Goal: Information Seeking & Learning: Learn about a topic

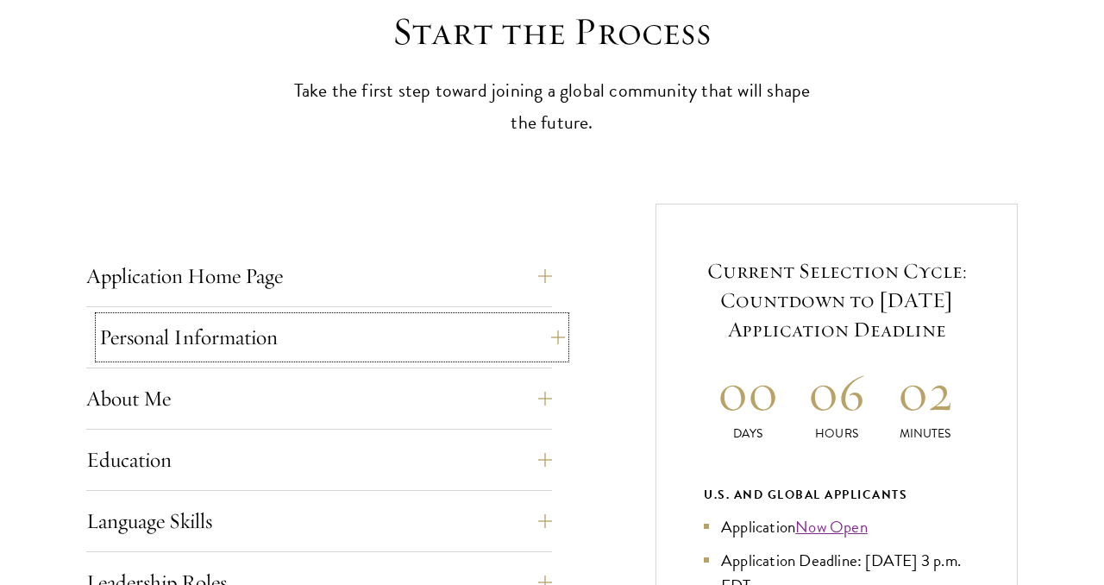
click at [212, 350] on button "Personal Information" at bounding box center [332, 336] width 466 height 41
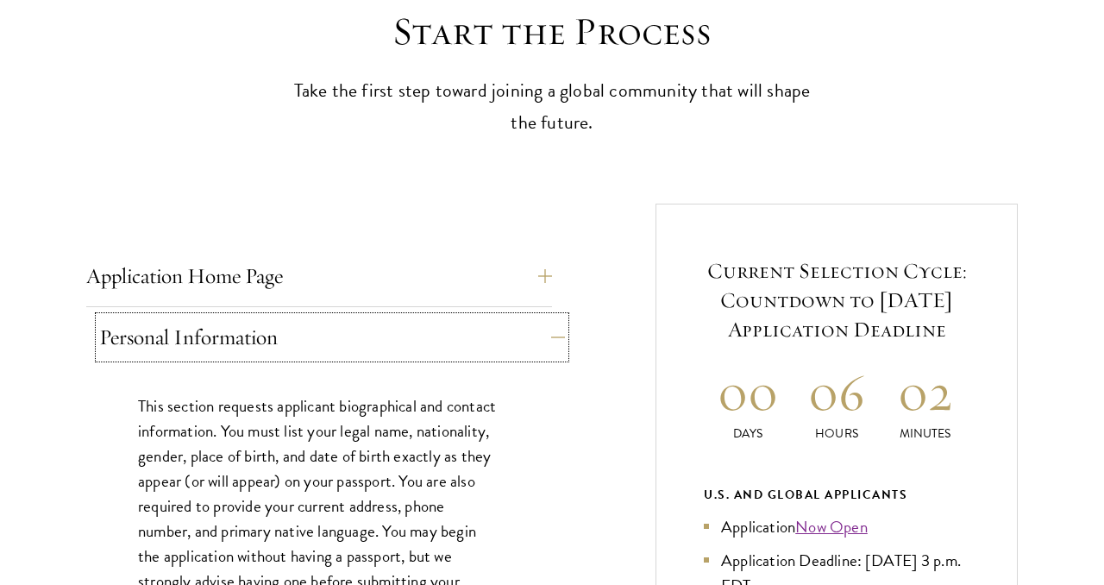
click at [212, 346] on button "Personal Information" at bounding box center [332, 336] width 466 height 41
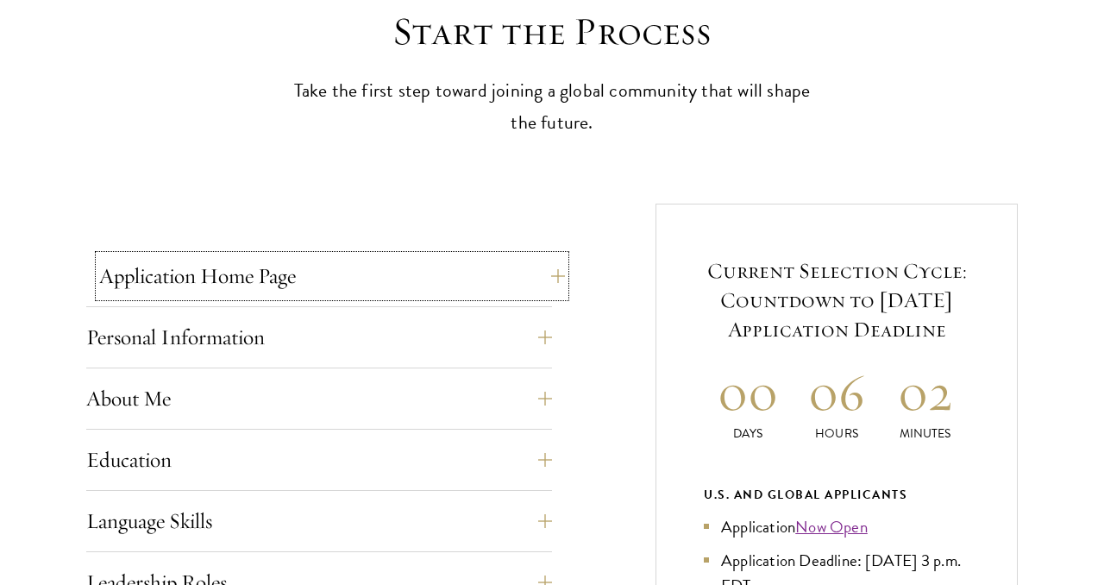
click at [263, 283] on button "Application Home Page" at bounding box center [332, 275] width 466 height 41
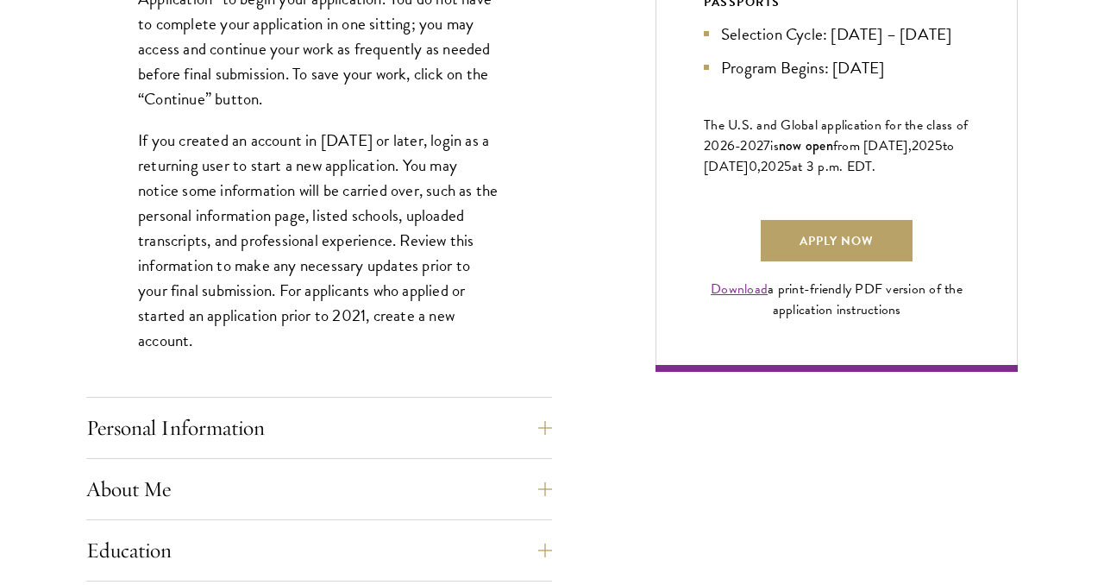
scroll to position [1244, 0]
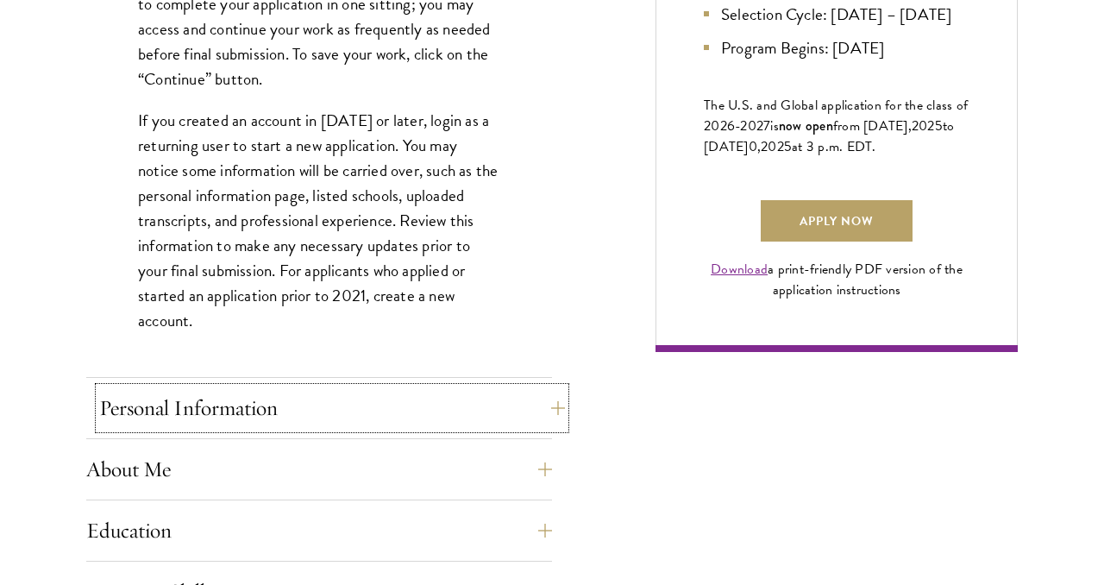
click at [288, 387] on button "Personal Information" at bounding box center [332, 407] width 466 height 41
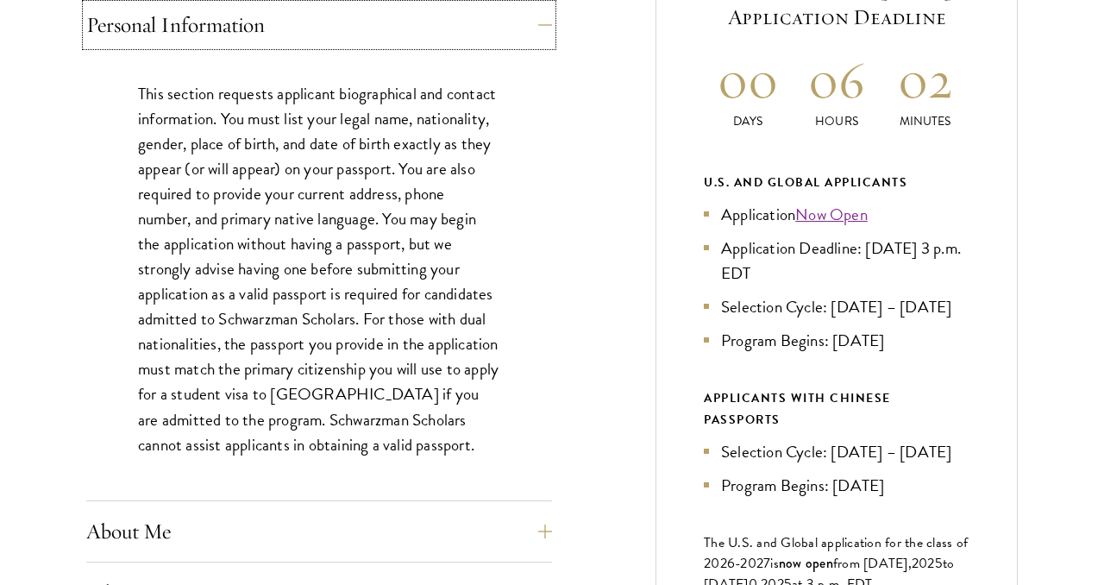
scroll to position [811, 0]
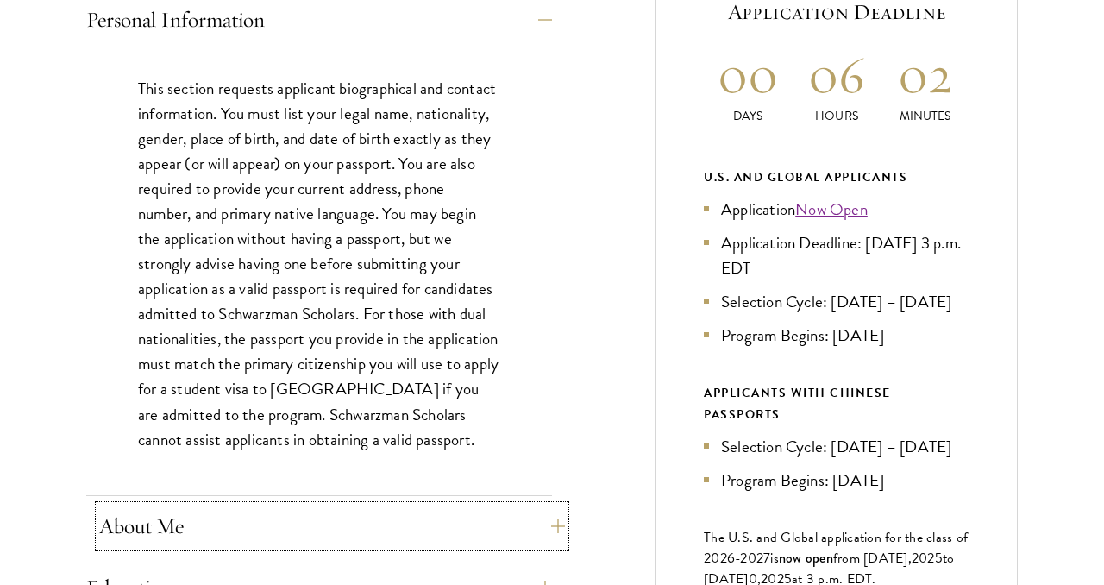
click at [234, 511] on button "About Me" at bounding box center [332, 525] width 466 height 41
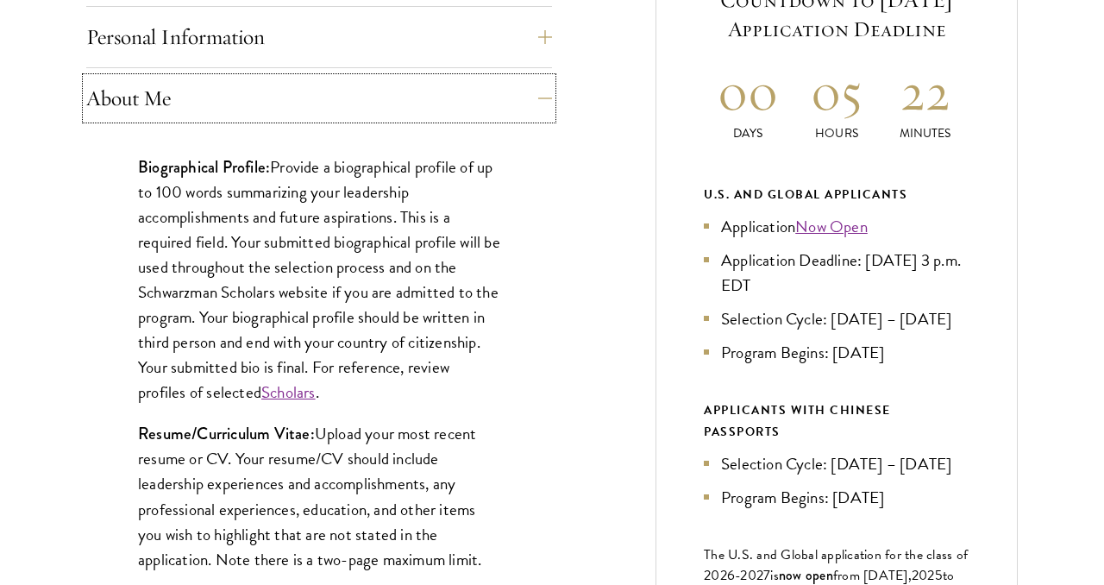
scroll to position [802, 0]
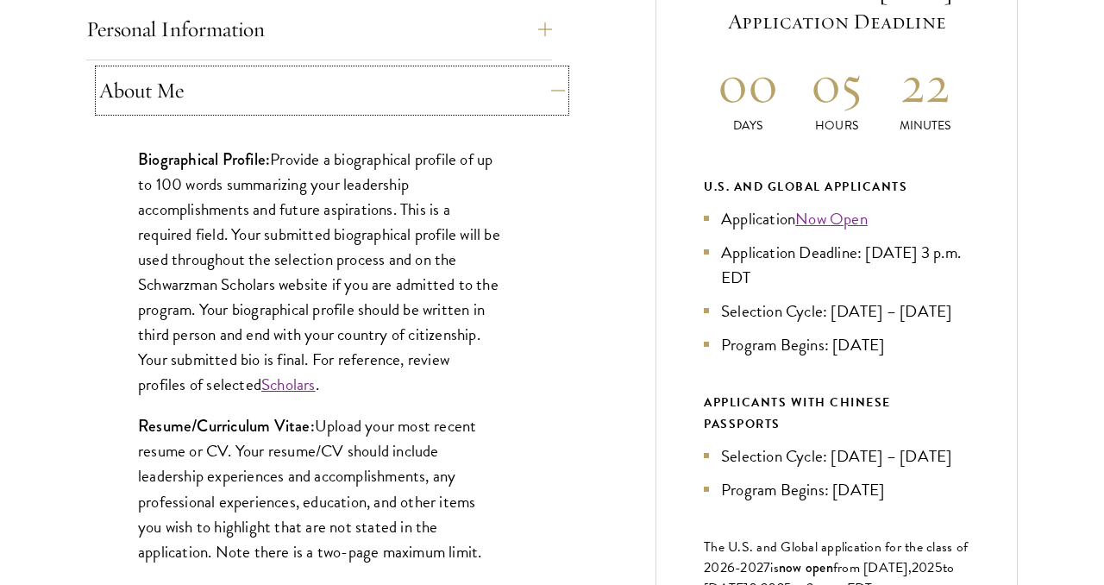
click at [413, 83] on button "About Me" at bounding box center [332, 90] width 466 height 41
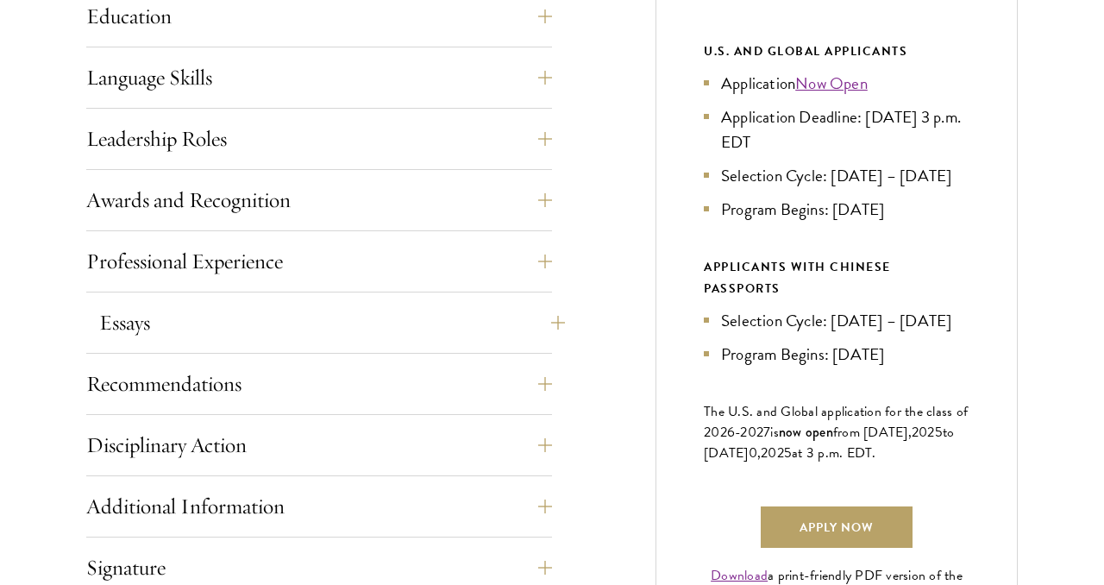
scroll to position [938, 0]
click at [291, 437] on button "Disciplinary Action" at bounding box center [332, 443] width 466 height 41
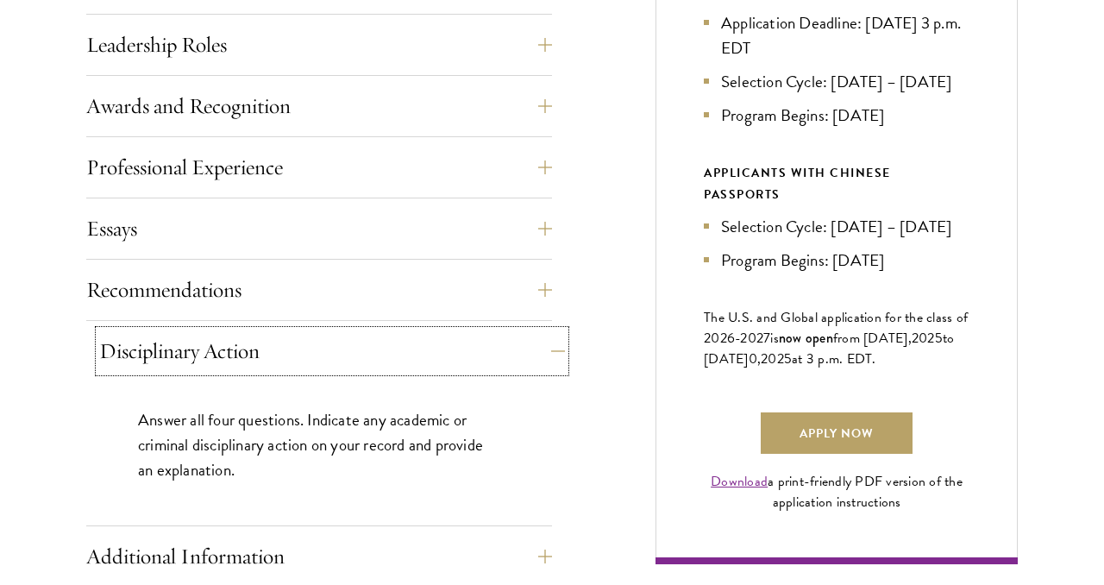
scroll to position [1055, 0]
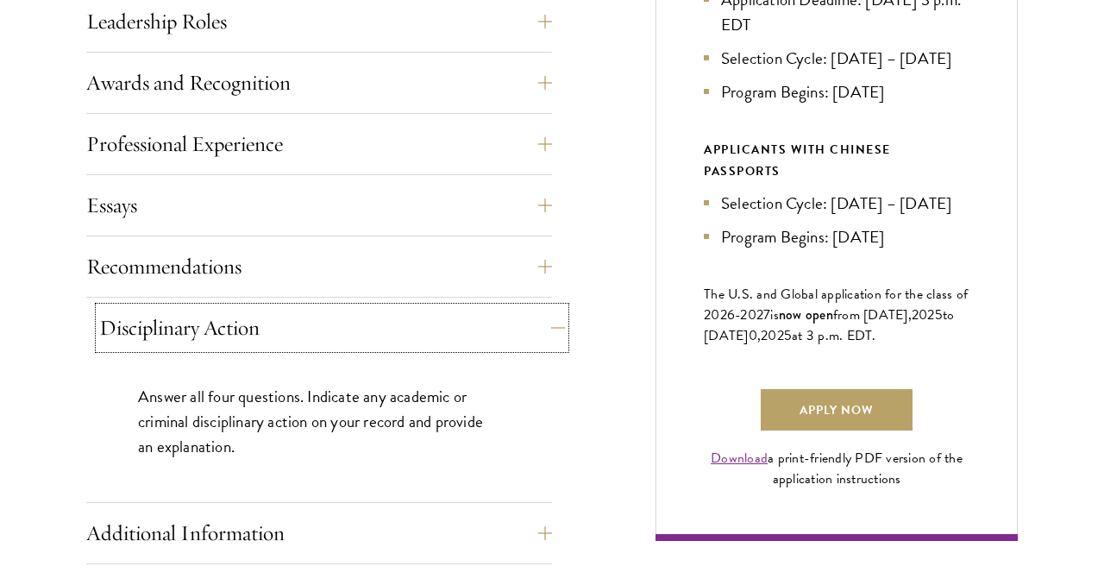
click at [408, 344] on button "Disciplinary Action" at bounding box center [332, 327] width 466 height 41
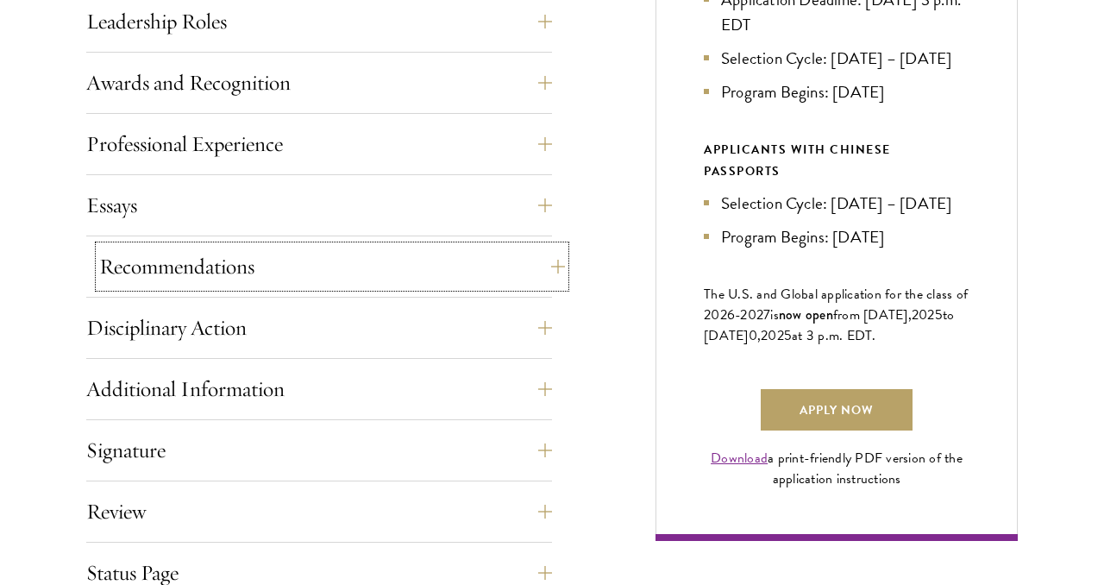
click at [389, 285] on button "Recommendations" at bounding box center [332, 266] width 466 height 41
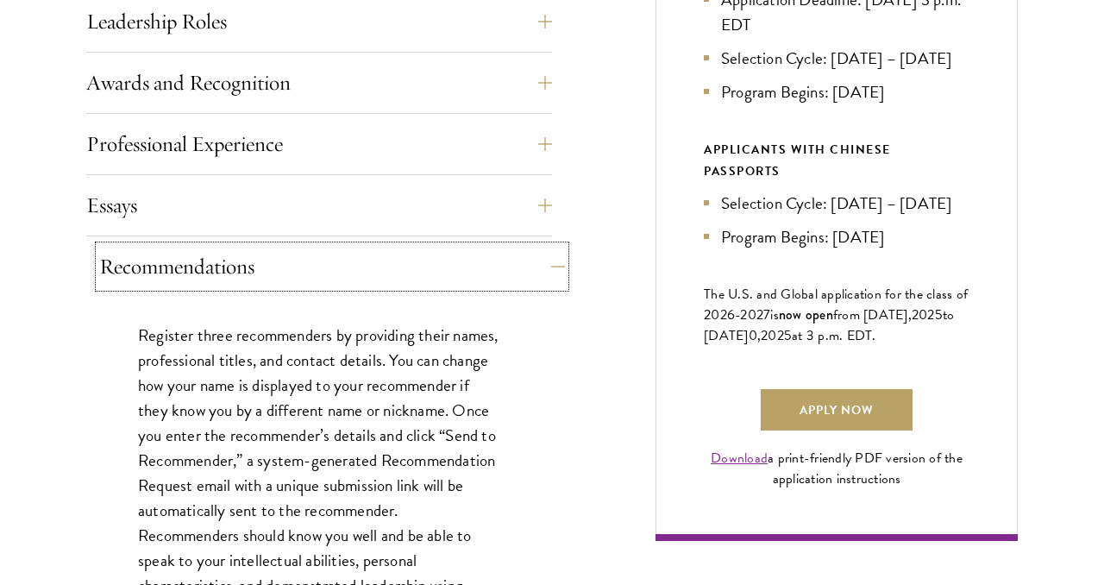
click at [388, 285] on button "Recommendations" at bounding box center [332, 266] width 466 height 41
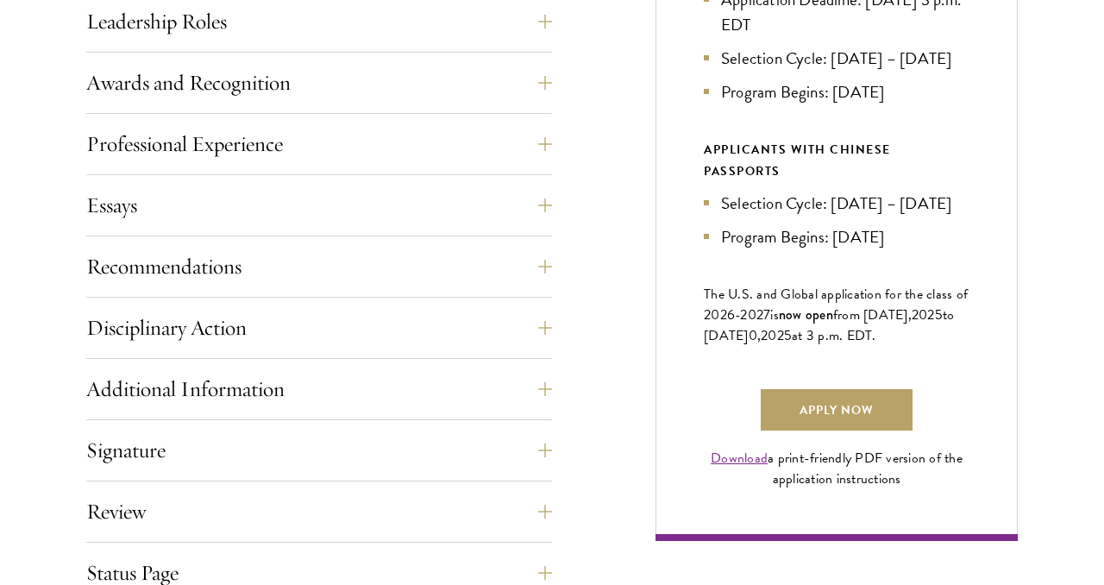
click at [321, 180] on div "Application Home Page The online application form must be completed in English.…" at bounding box center [319, 180] width 466 height 970
click at [310, 199] on button "Essays" at bounding box center [332, 205] width 466 height 41
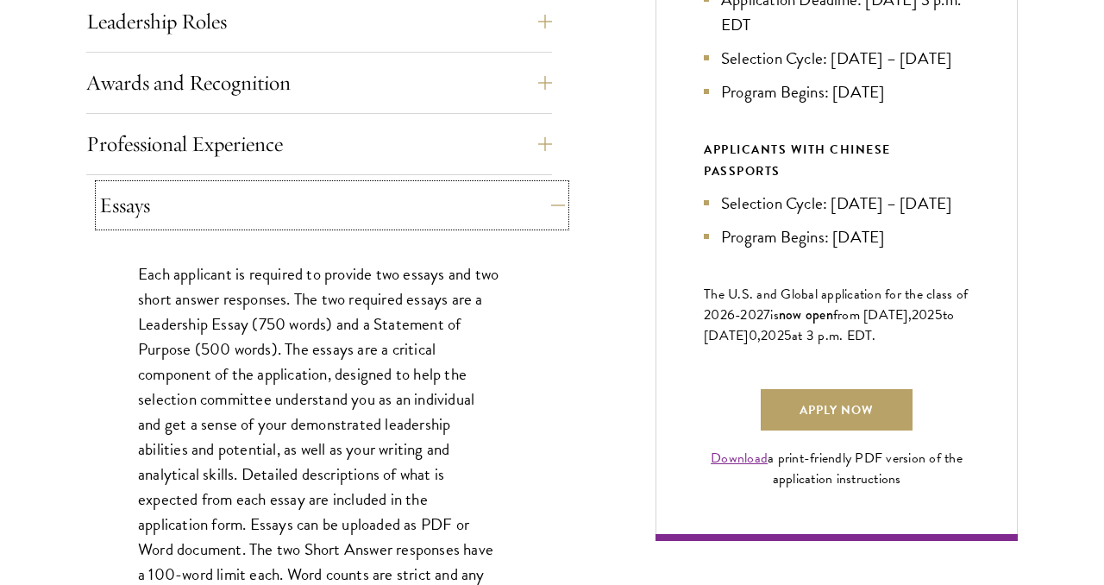
click at [311, 207] on button "Essays" at bounding box center [332, 205] width 466 height 41
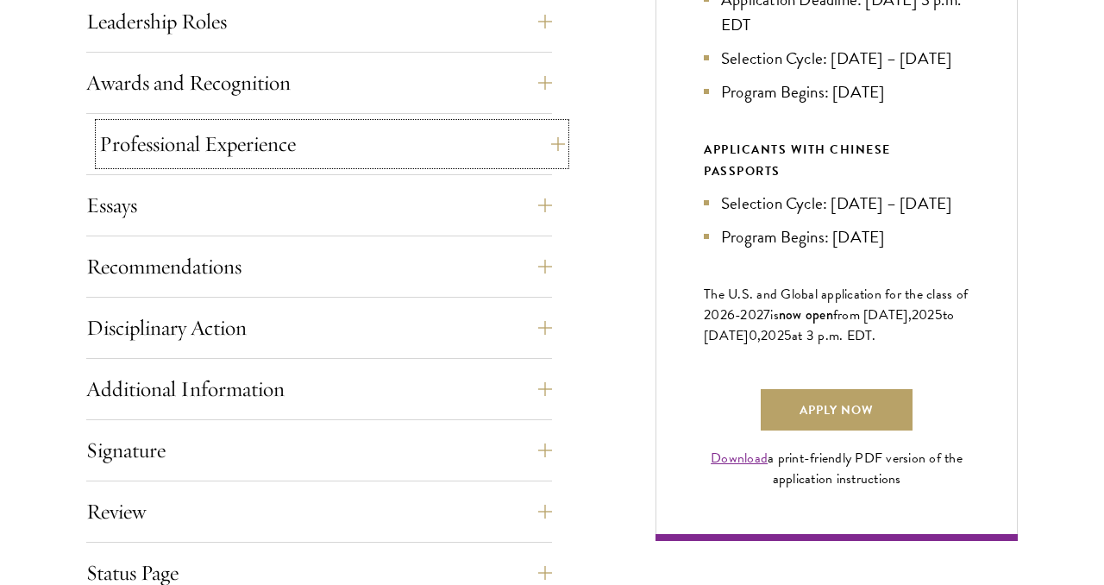
click at [317, 152] on button "Professional Experience" at bounding box center [332, 143] width 466 height 41
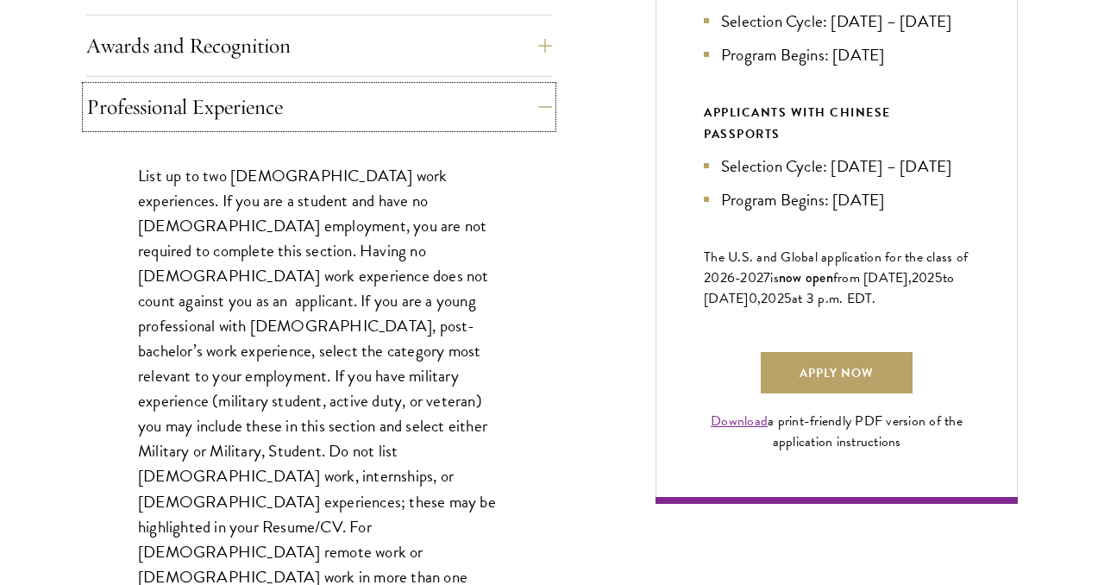
scroll to position [1105, 0]
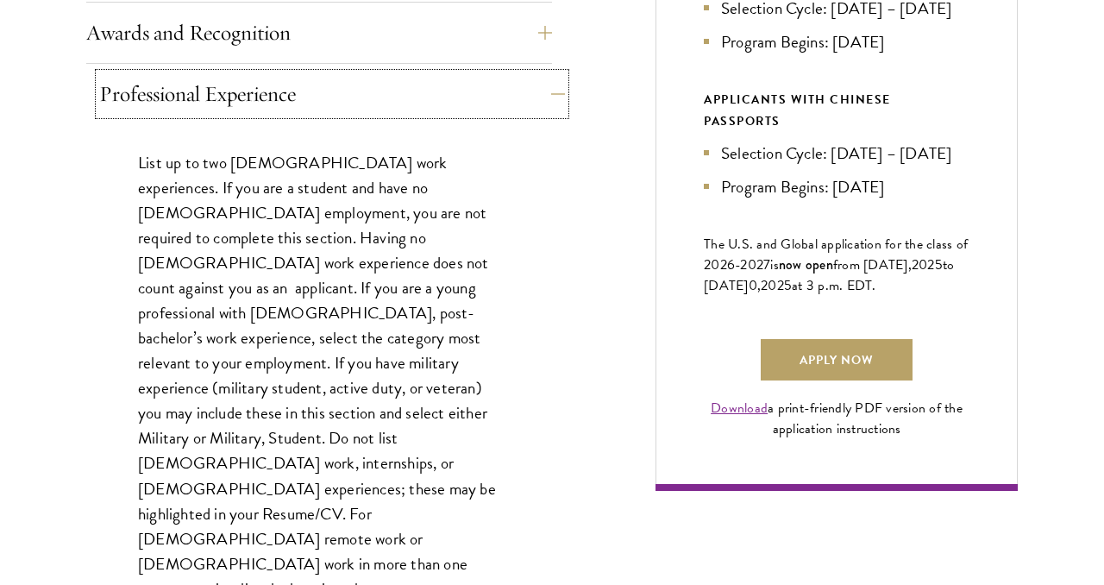
click at [379, 104] on button "Professional Experience" at bounding box center [332, 93] width 466 height 41
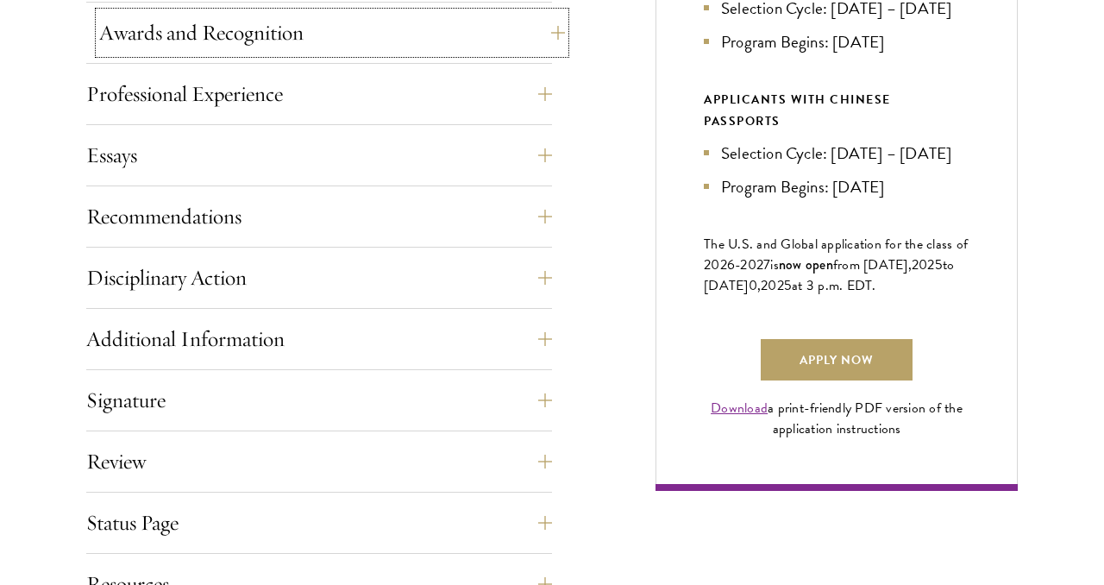
click at [340, 46] on button "Awards and Recognition" at bounding box center [332, 32] width 466 height 41
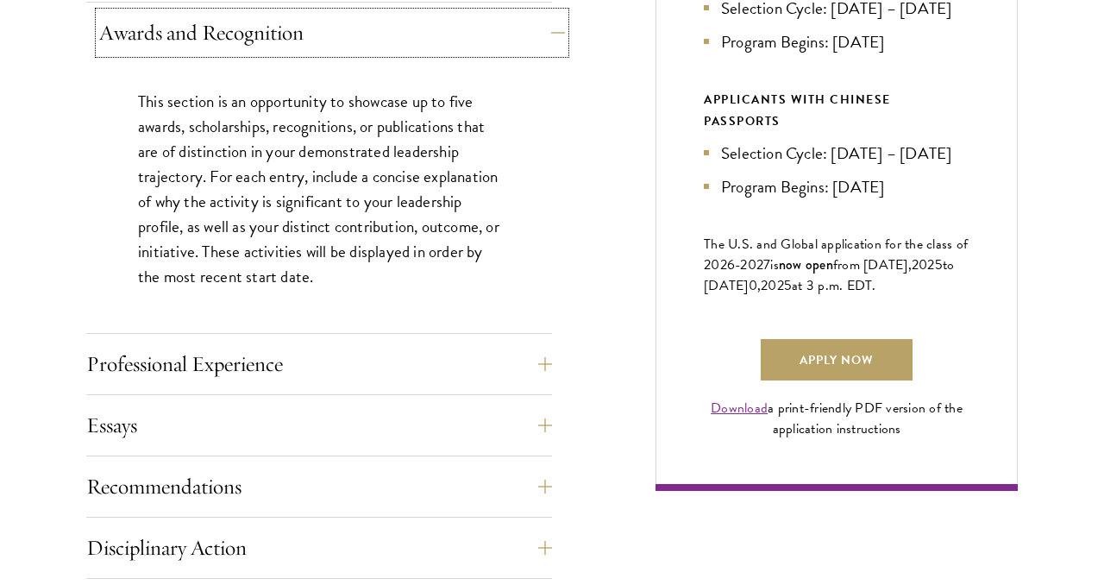
click at [340, 46] on button "Awards and Recognition" at bounding box center [332, 32] width 466 height 41
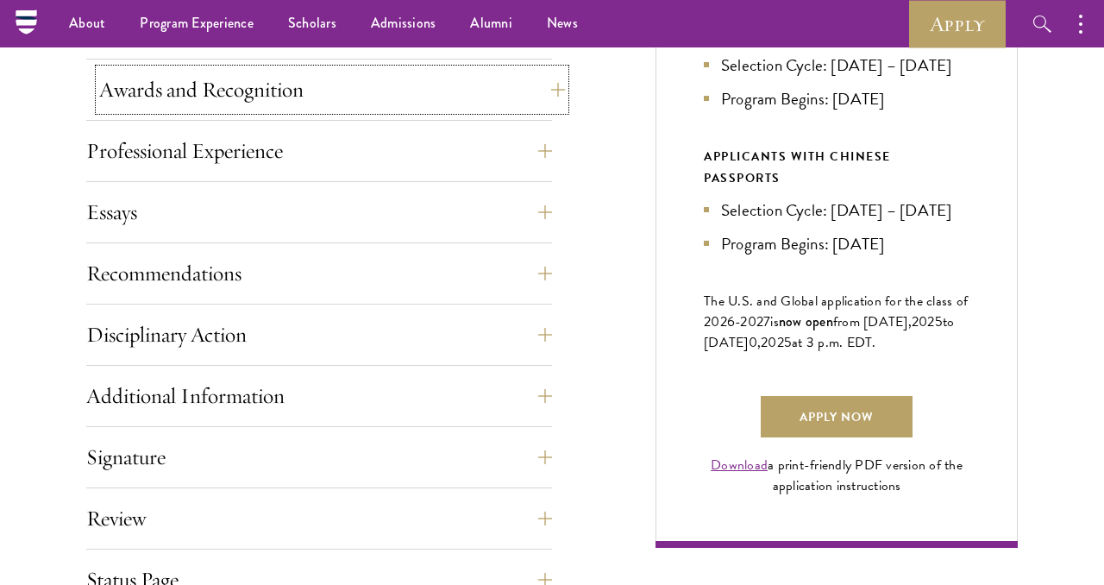
scroll to position [974, 0]
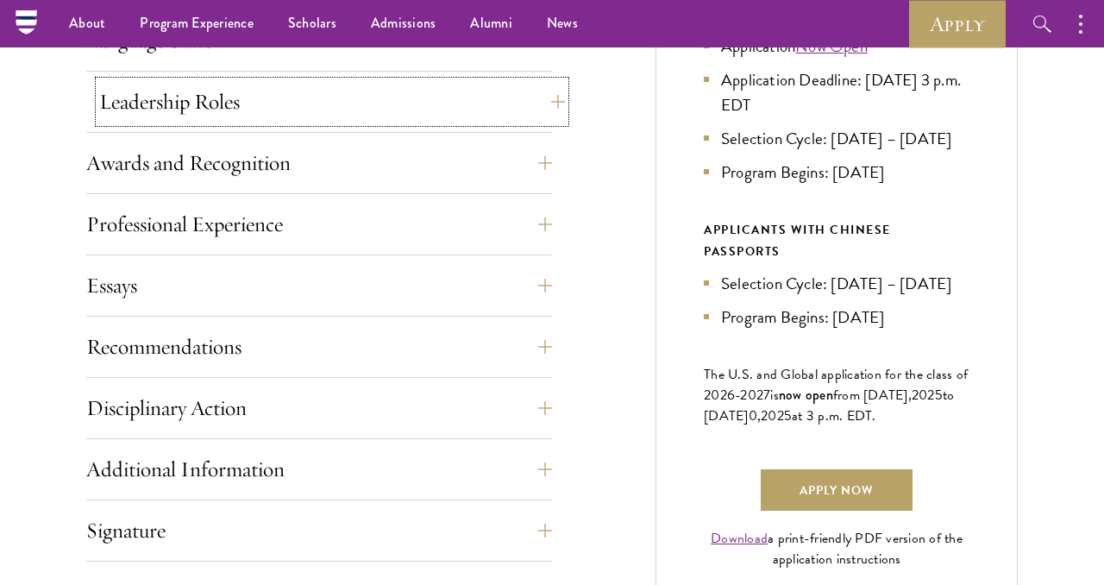
click at [314, 95] on button "Leadership Roles" at bounding box center [332, 101] width 466 height 41
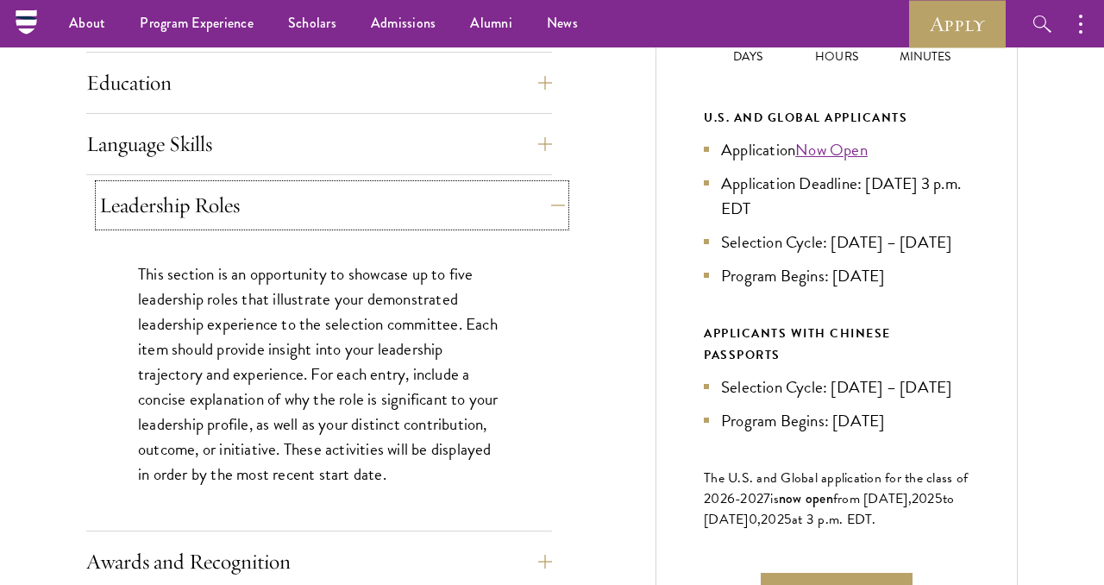
scroll to position [843, 0]
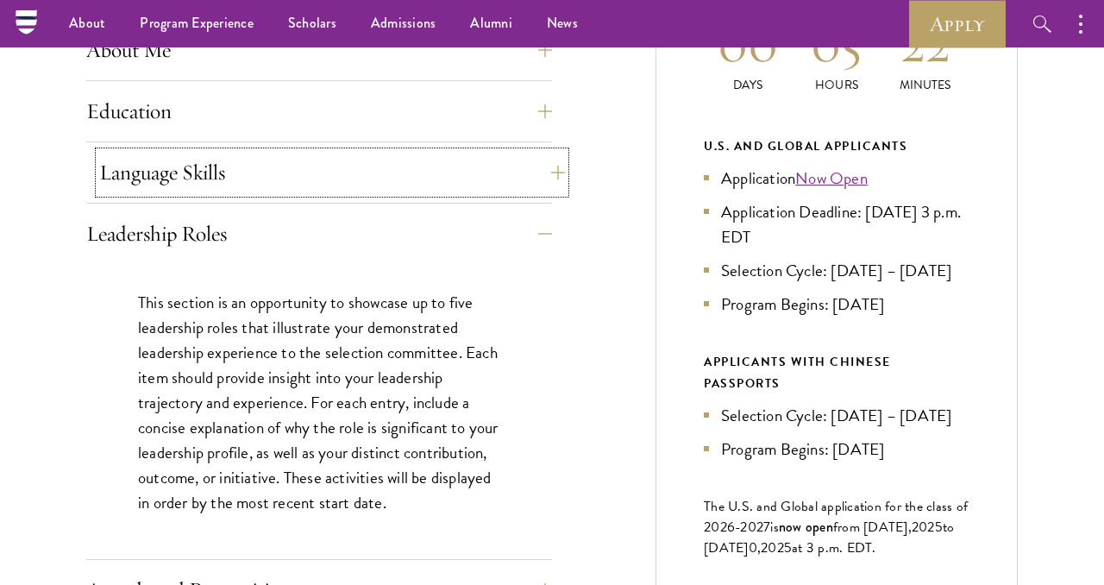
click at [272, 170] on button "Language Skills" at bounding box center [332, 172] width 466 height 41
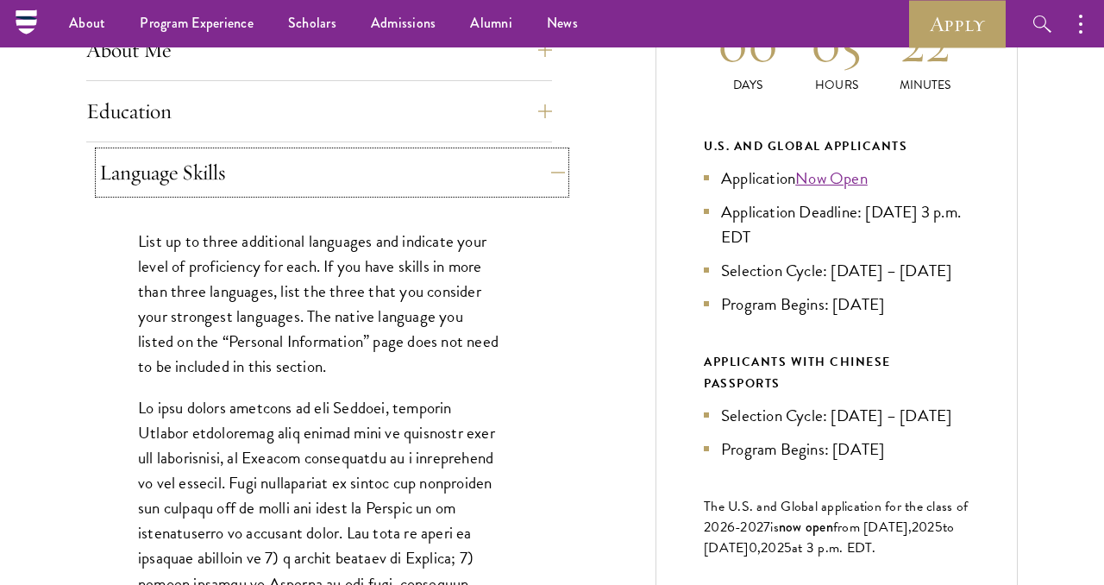
click at [270, 170] on button "Language Skills" at bounding box center [332, 172] width 466 height 41
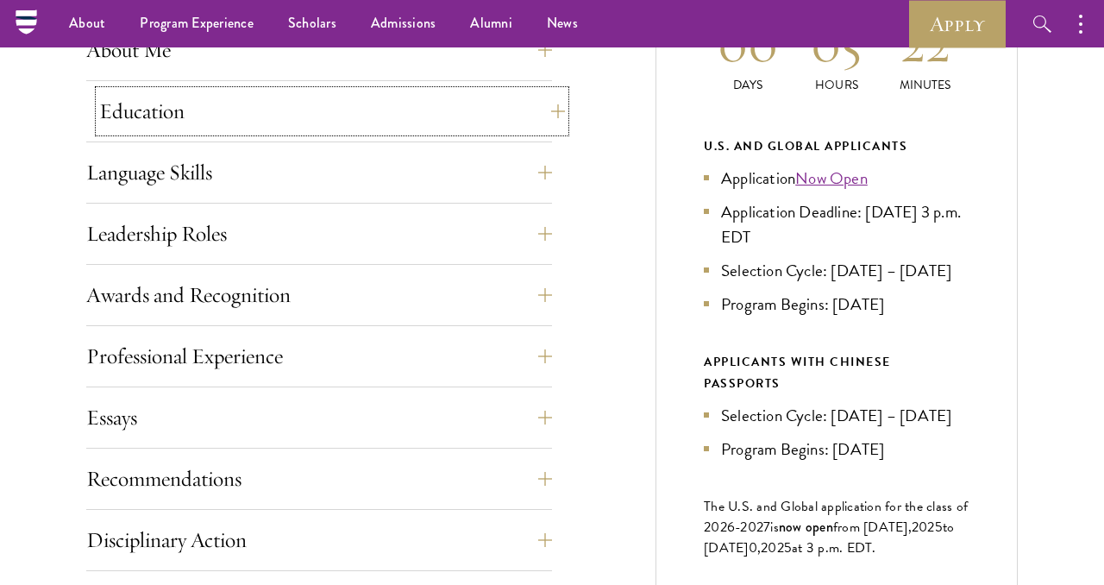
click at [279, 116] on button "Education" at bounding box center [332, 111] width 466 height 41
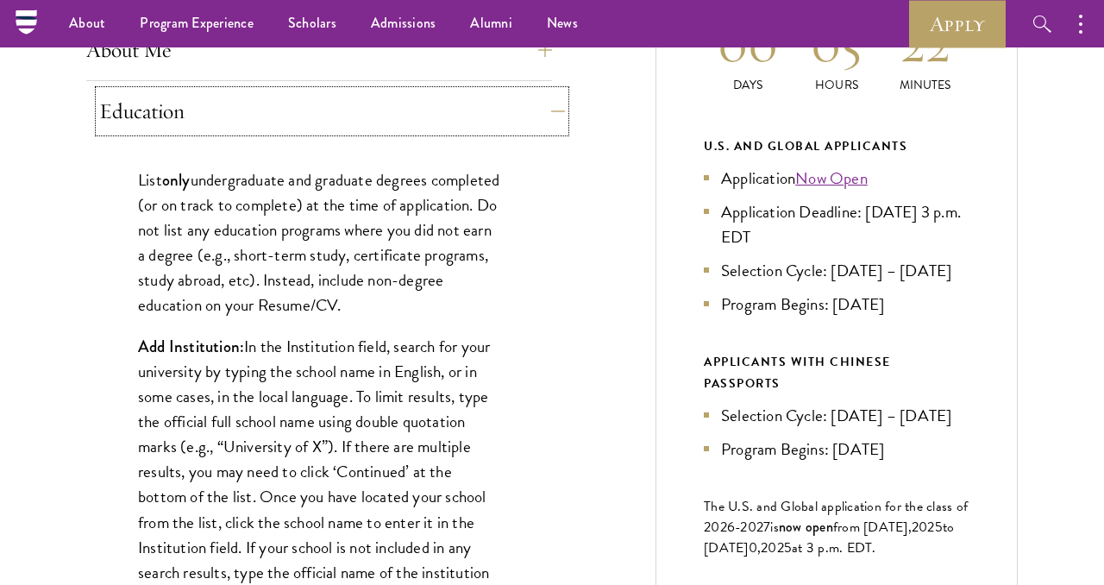
click at [273, 109] on button "Education" at bounding box center [332, 111] width 466 height 41
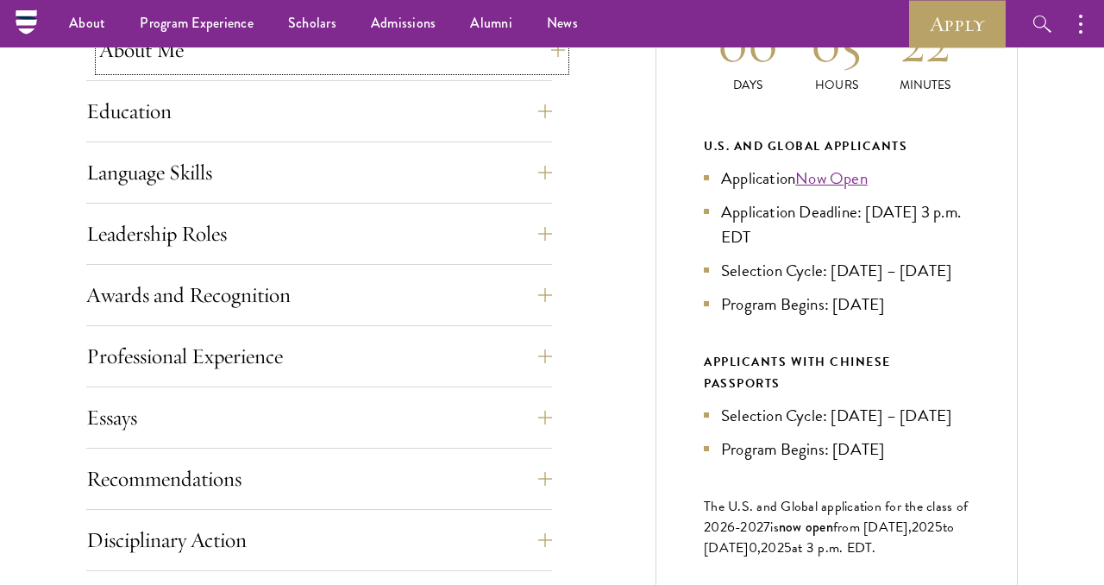
click at [262, 66] on button "About Me" at bounding box center [332, 49] width 466 height 41
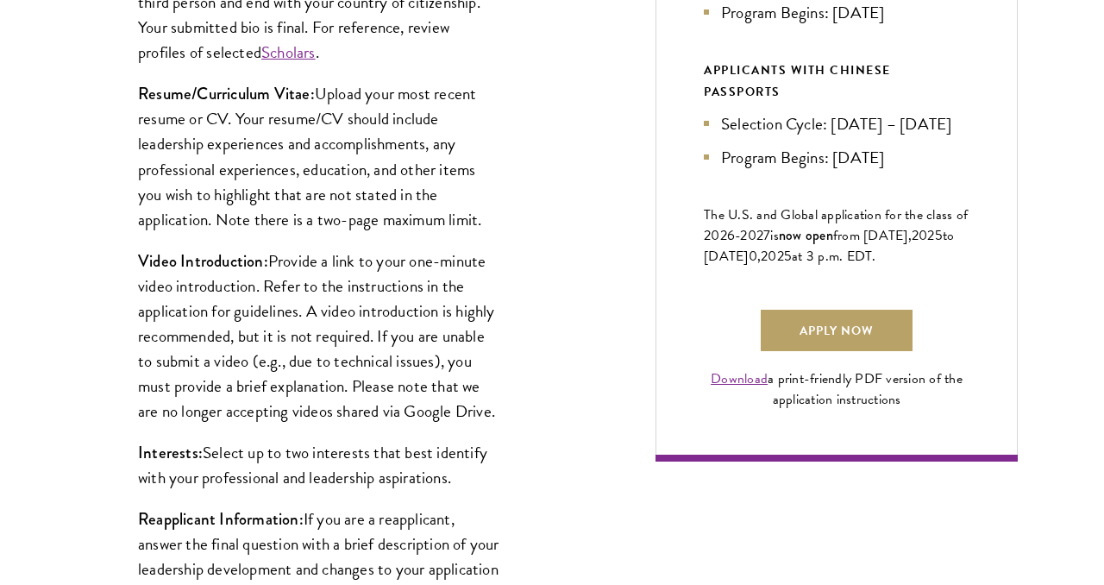
scroll to position [1179, 0]
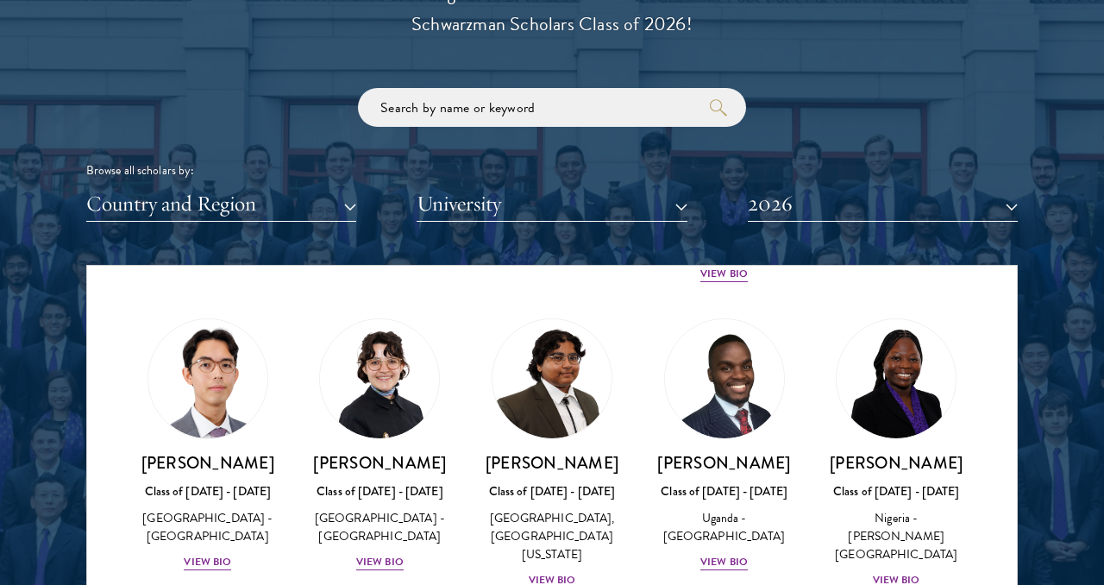
scroll to position [388, 0]
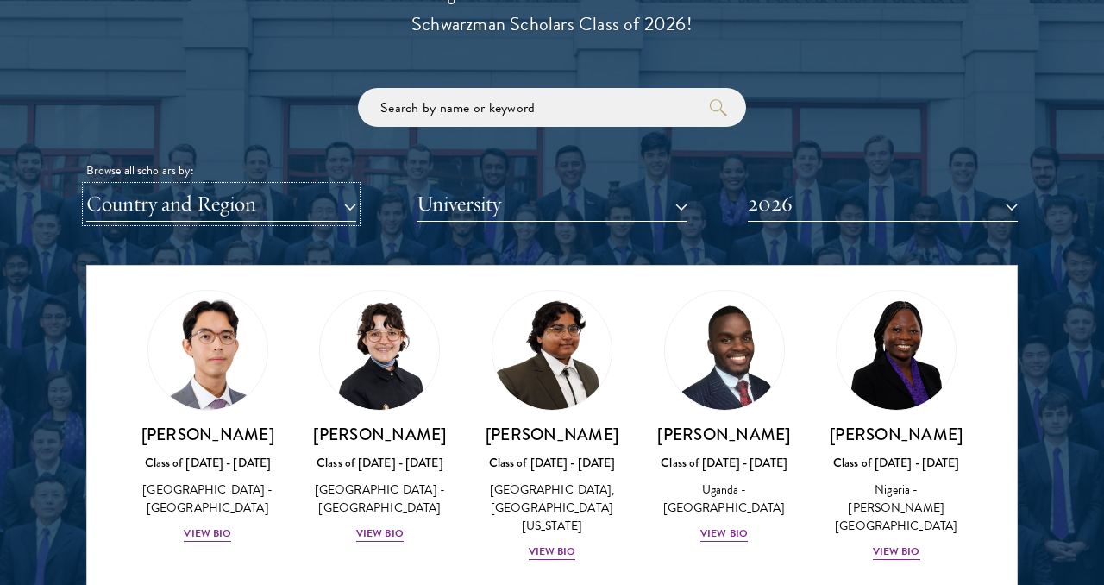
click at [244, 210] on button "Country and Region" at bounding box center [221, 203] width 270 height 35
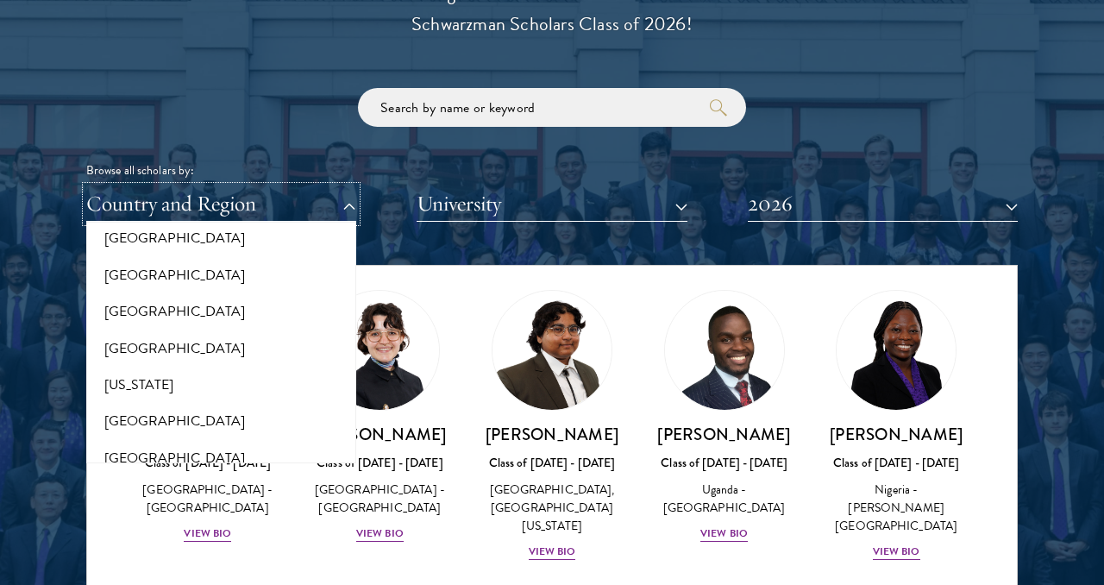
scroll to position [853, 0]
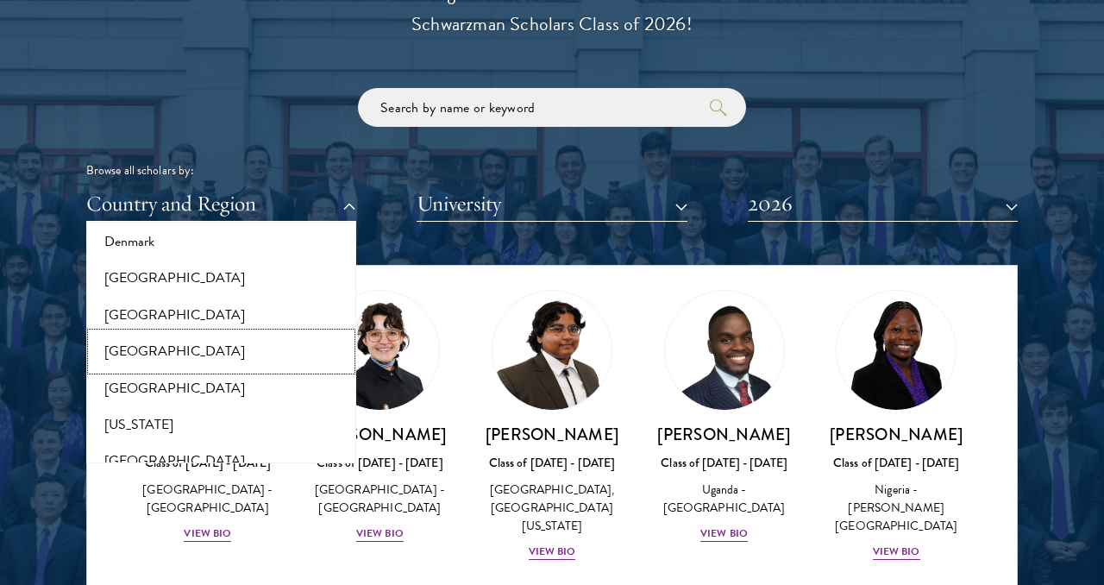
click at [209, 339] on button "[GEOGRAPHIC_DATA]" at bounding box center [221, 351] width 260 height 36
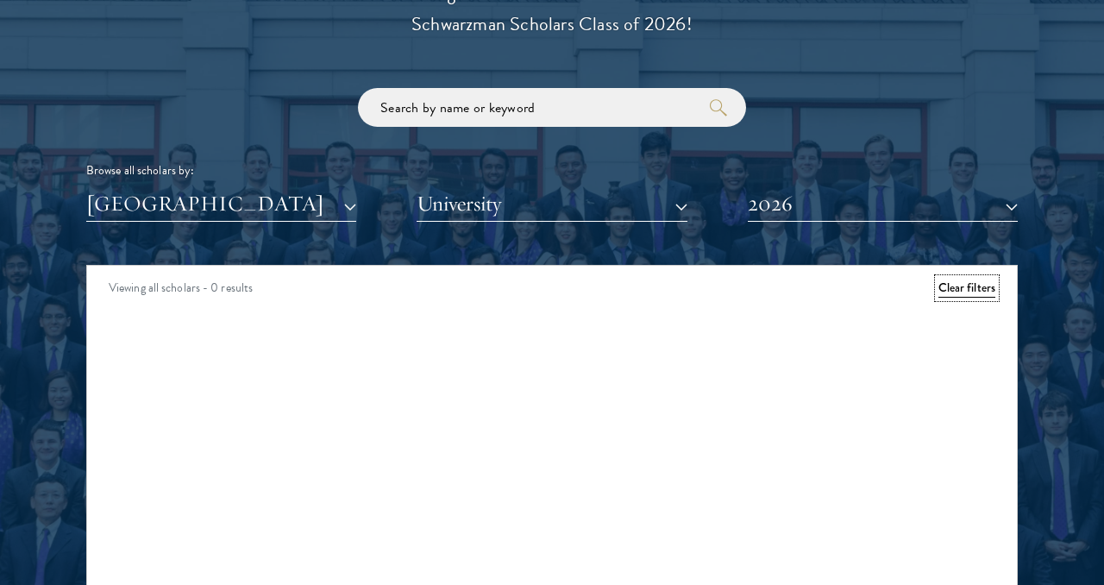
click at [980, 290] on button "Clear filters" at bounding box center [966, 288] width 57 height 19
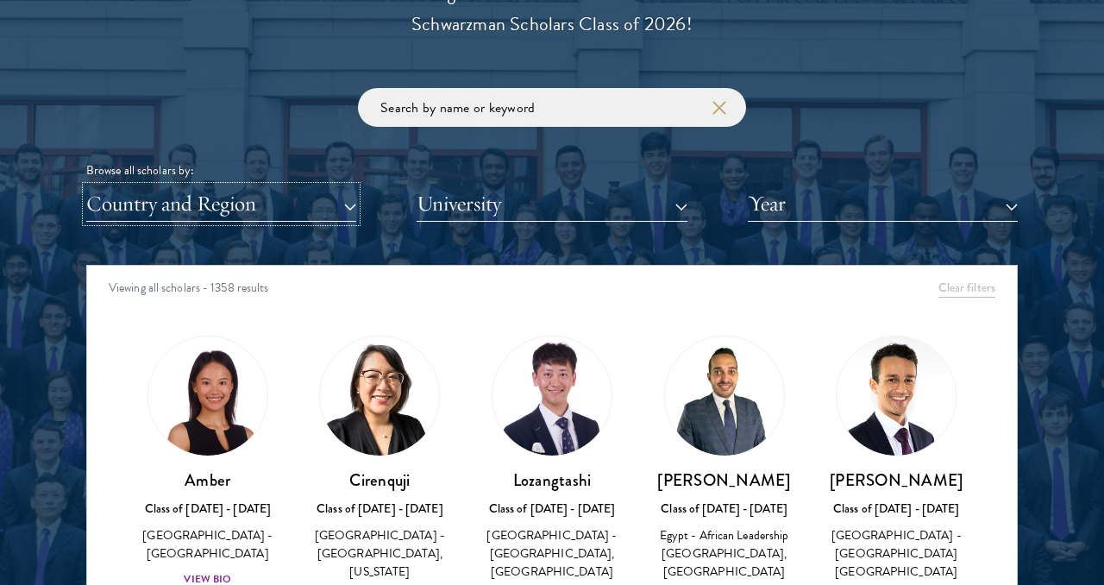
click at [323, 212] on button "Country and Region" at bounding box center [221, 203] width 270 height 35
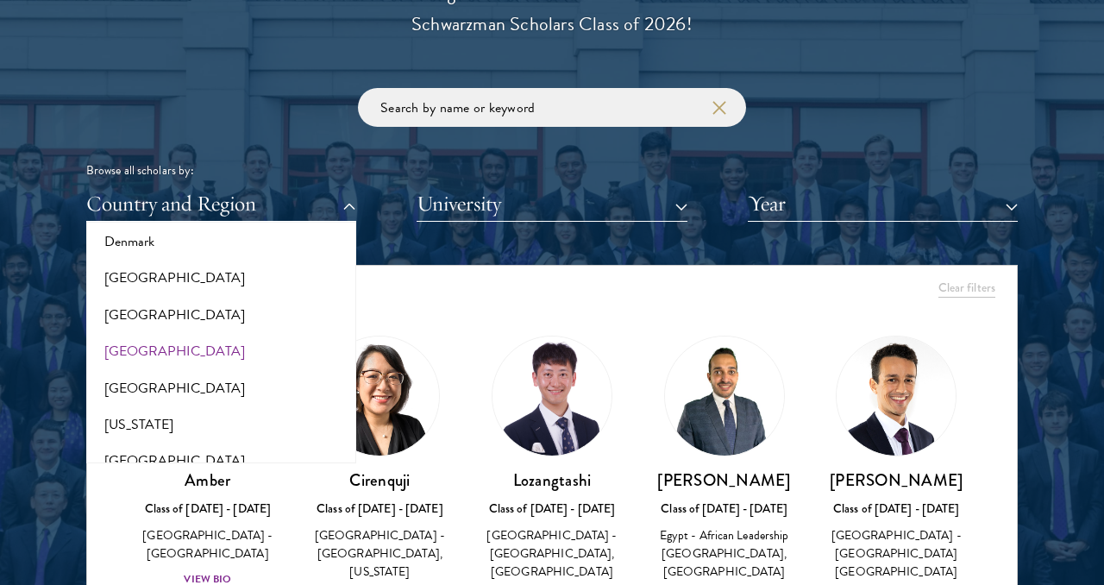
click at [457, 256] on div "Scholar Directory Congratulations and welcome to the Schwarzman Scholars Class …" at bounding box center [551, 343] width 931 height 877
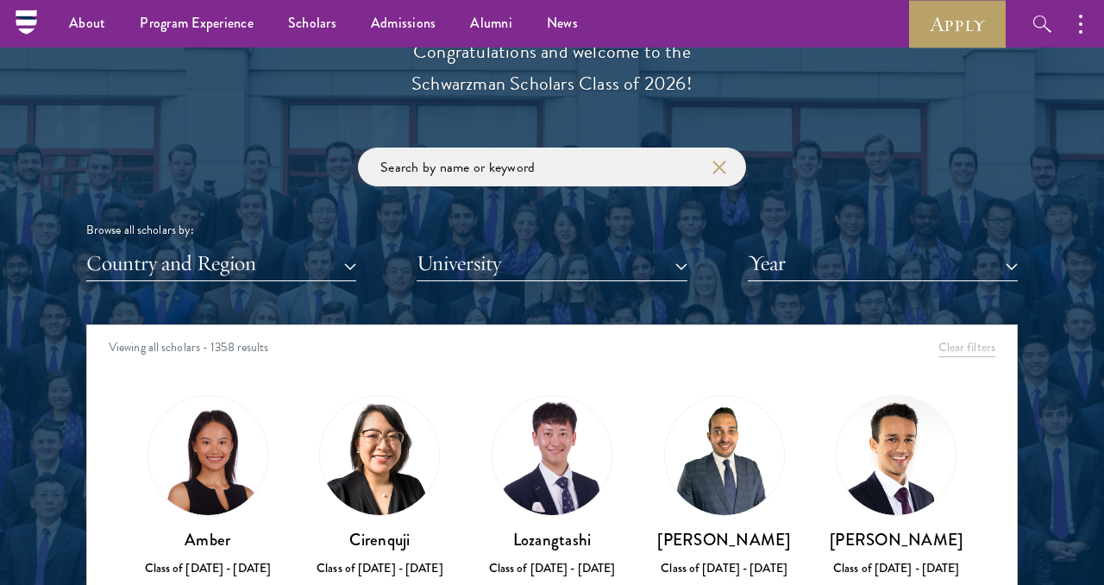
scroll to position [1888, 0]
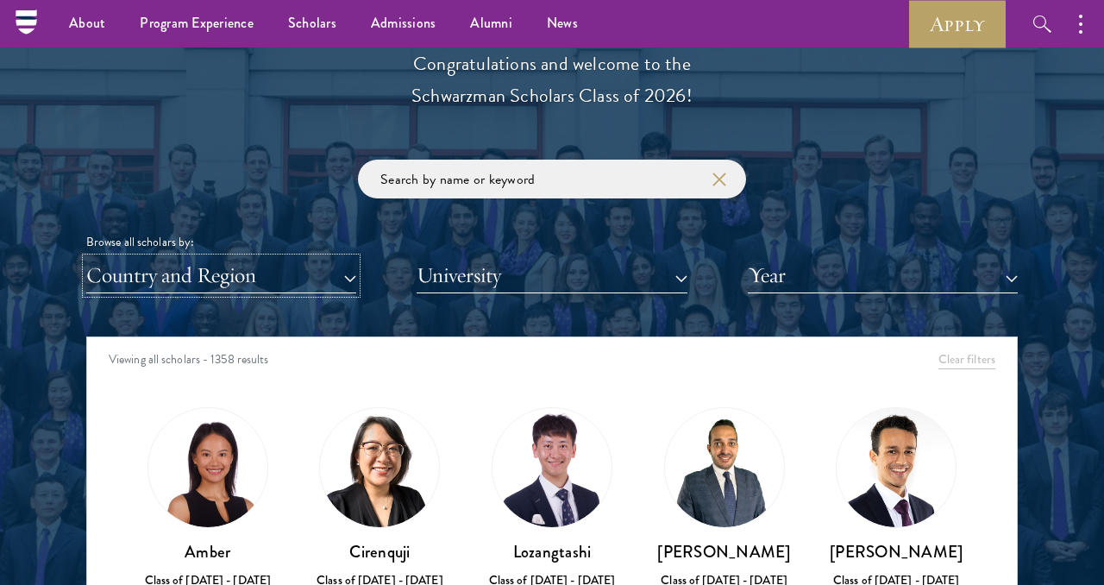
click at [310, 279] on button "Country and Region" at bounding box center [221, 275] width 270 height 35
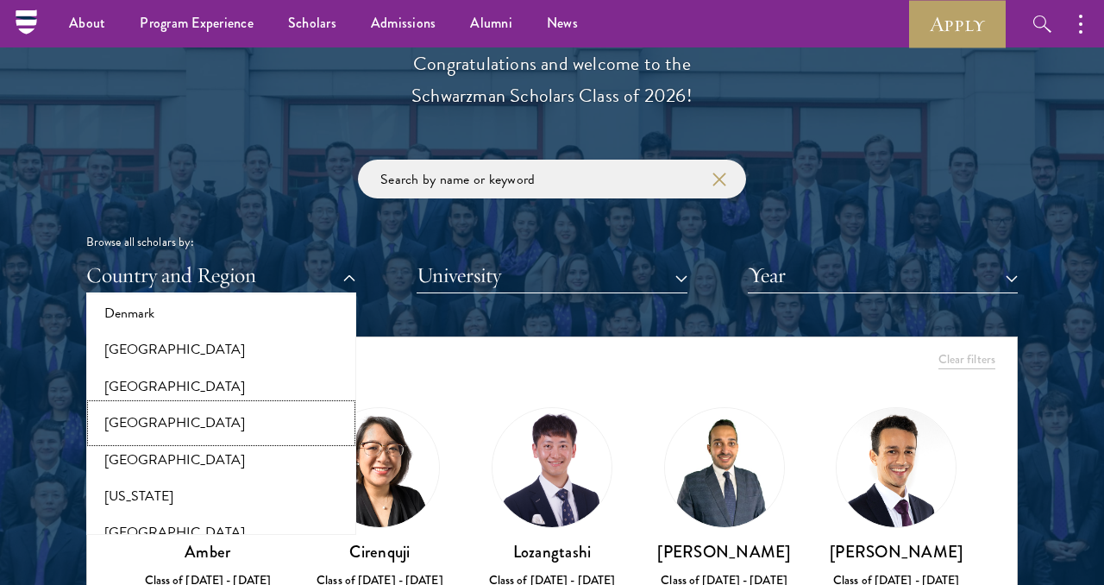
click at [244, 418] on button "[GEOGRAPHIC_DATA]" at bounding box center [221, 422] width 260 height 36
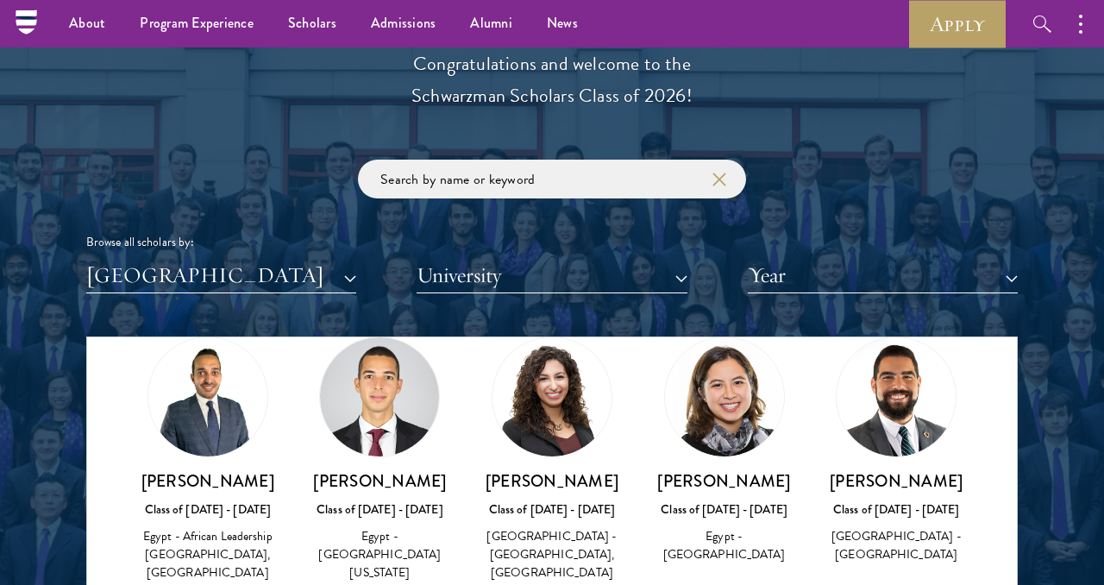
scroll to position [69, 0]
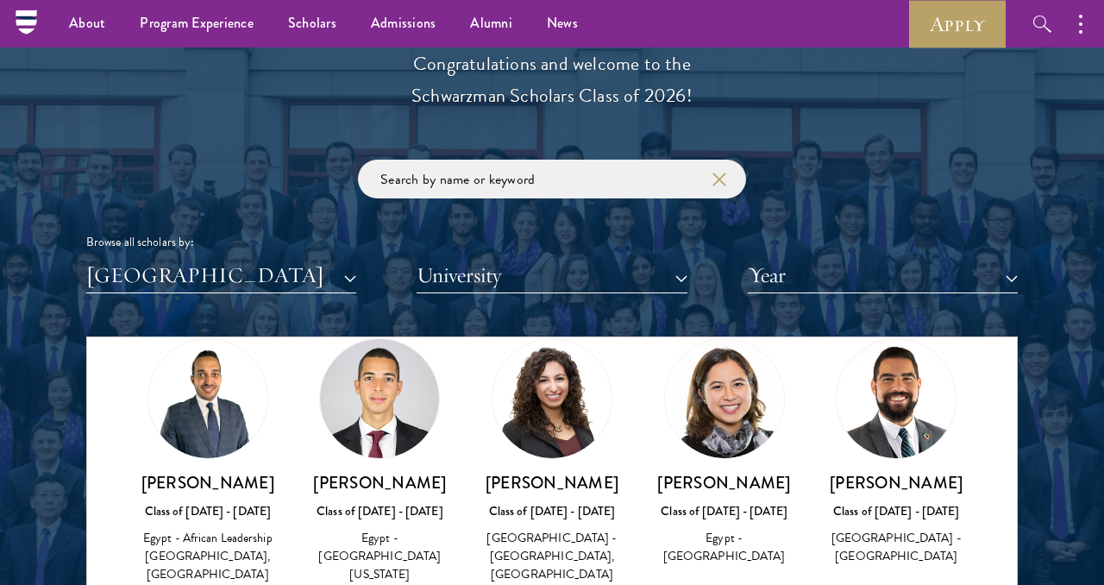
click at [722, 413] on img at bounding box center [724, 398] width 119 height 119
click at [511, 289] on button "University" at bounding box center [552, 275] width 270 height 35
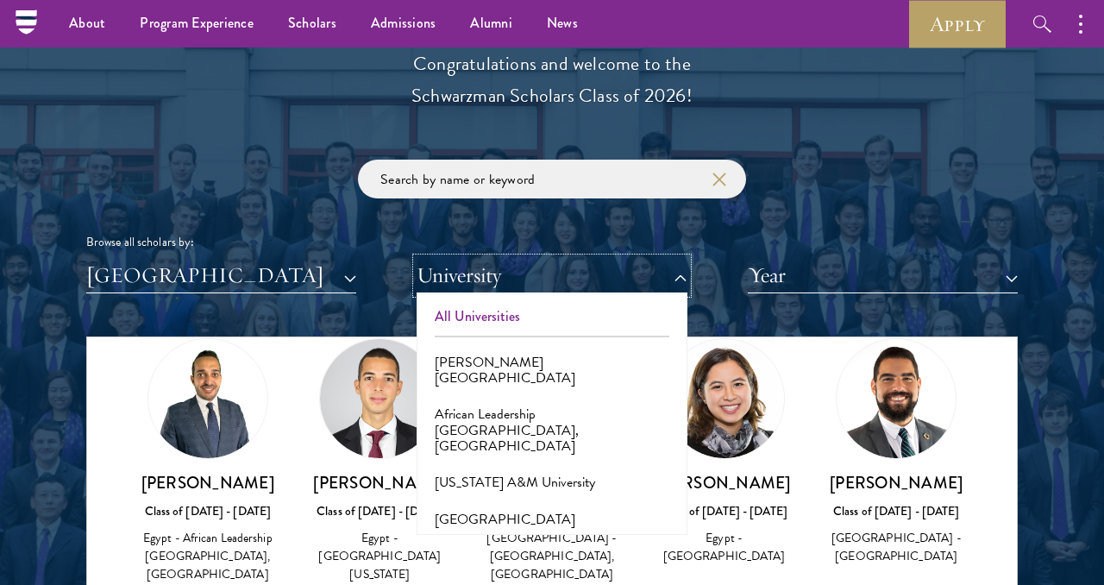
click at [511, 285] on button "University" at bounding box center [552, 275] width 270 height 35
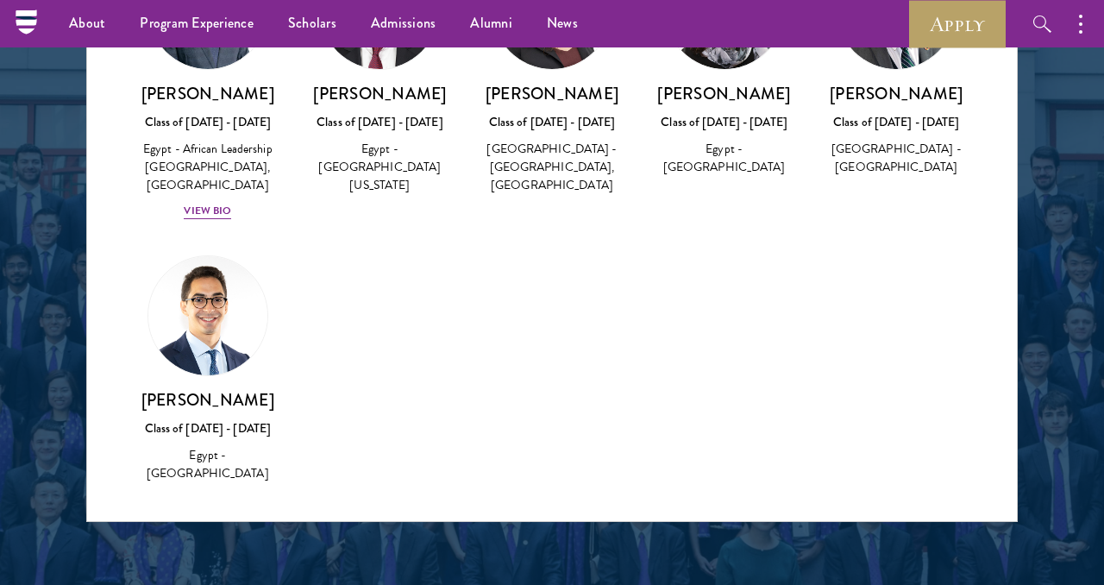
scroll to position [2218, 0]
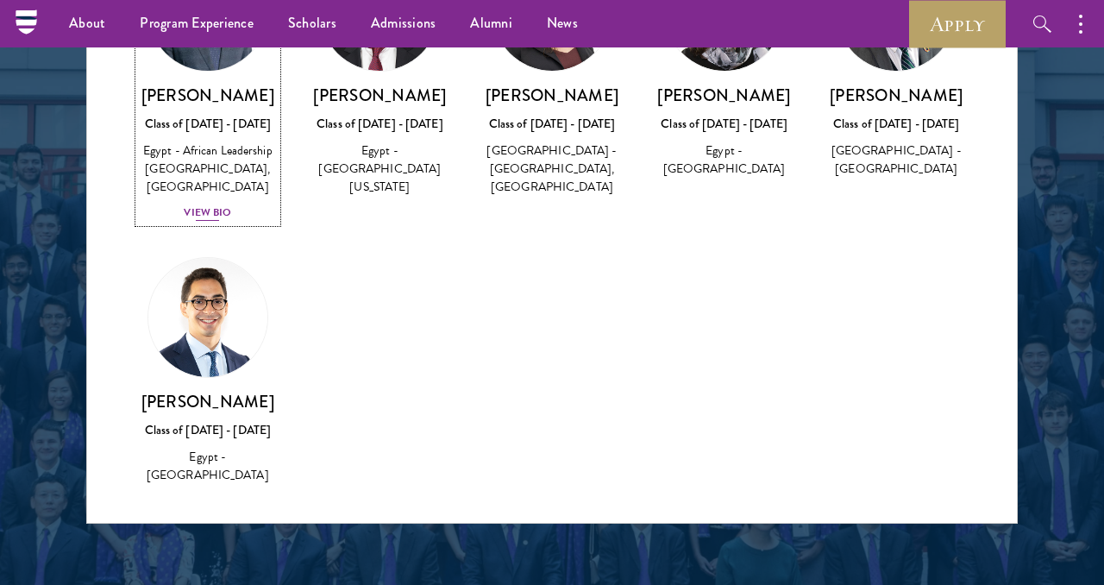
click at [210, 218] on div "View Bio" at bounding box center [207, 212] width 47 height 16
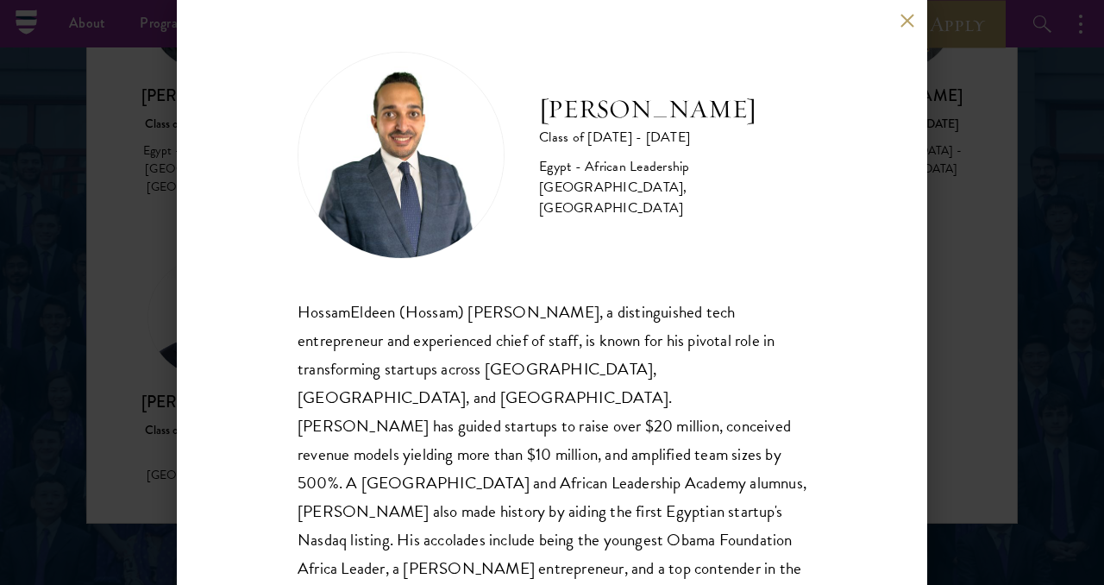
scroll to position [49, 0]
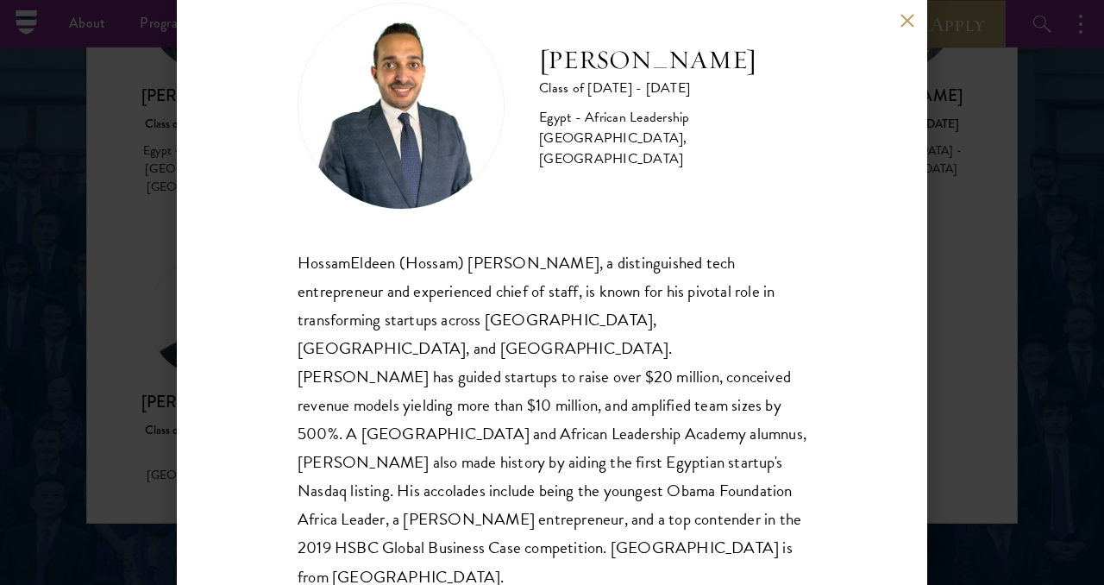
click at [942, 285] on div "HossamEldeen Abdelfatah Class of 2024 - 2025 Egypt - African Leadership Univers…" at bounding box center [552, 292] width 1104 height 585
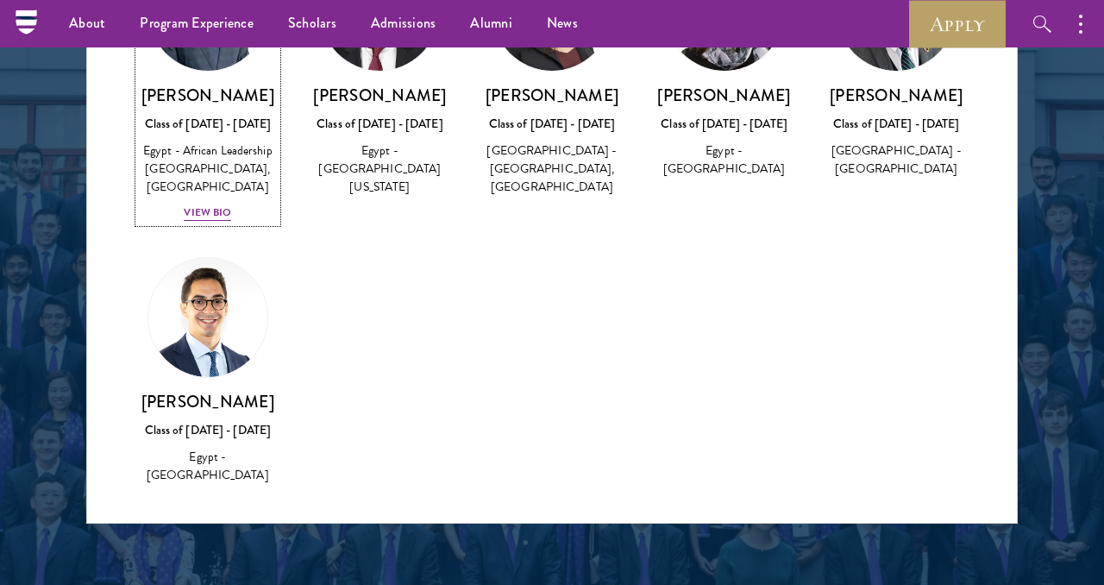
scroll to position [70, 0]
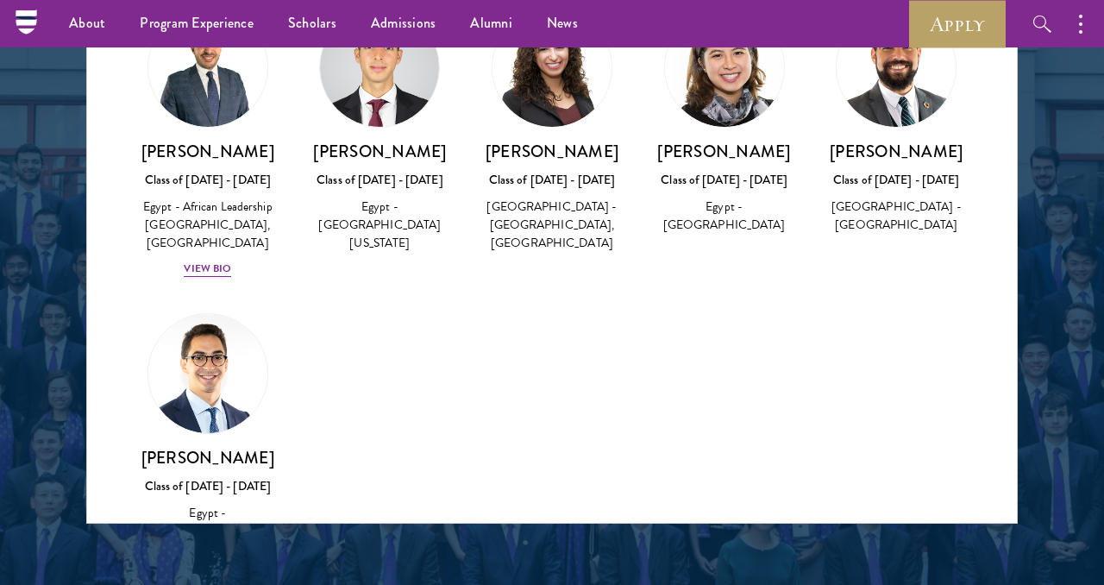
click at [907, 22] on div "About Overview Leadership Donors Program Experience Overview Curriculum Student…" at bounding box center [552, 23] width 1104 height 47
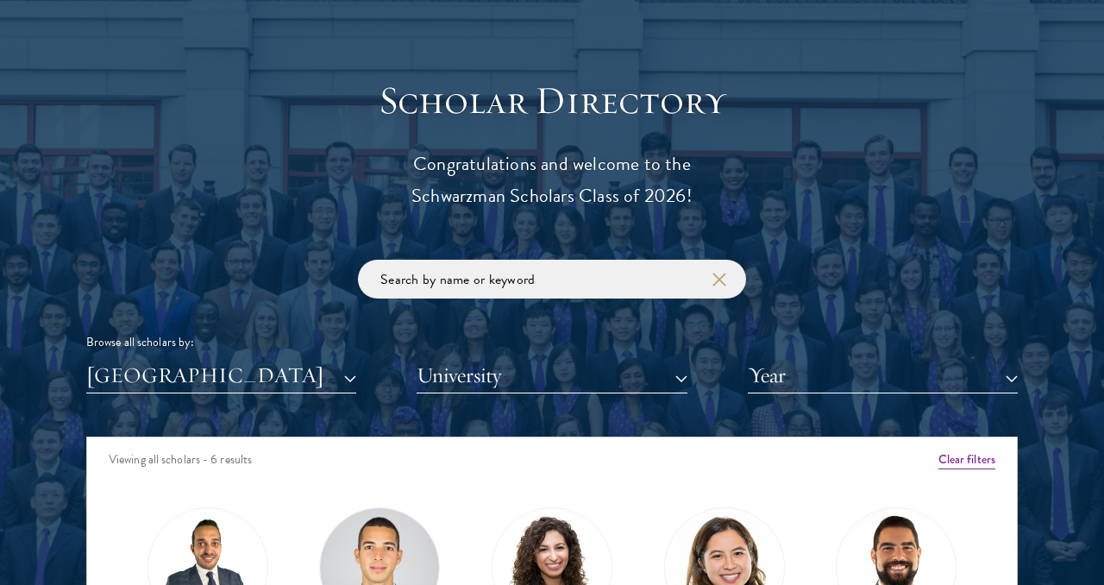
scroll to position [1792, 0]
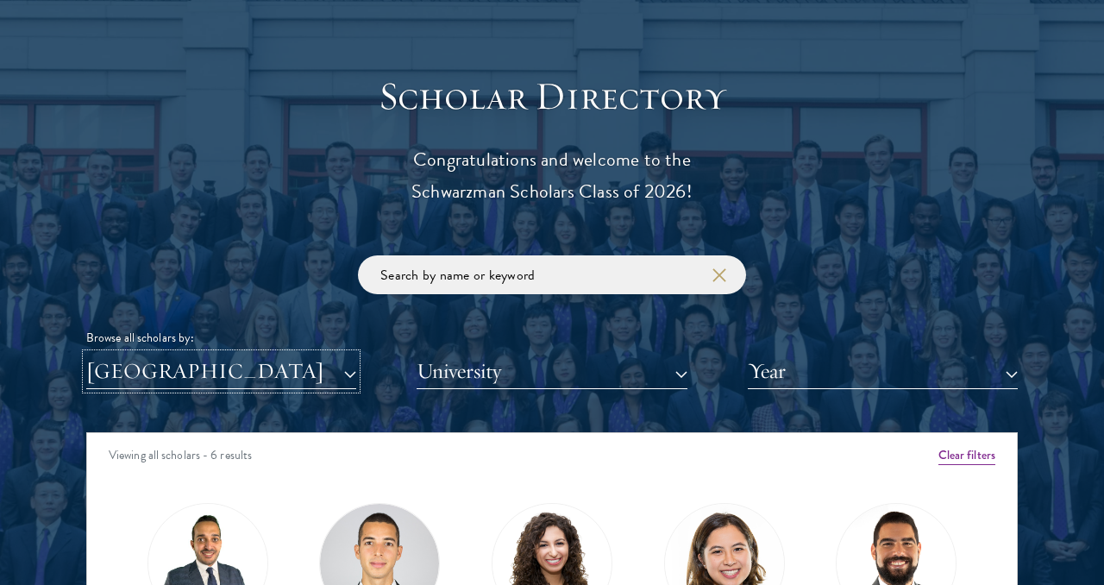
click at [305, 373] on button "[GEOGRAPHIC_DATA]" at bounding box center [221, 371] width 270 height 35
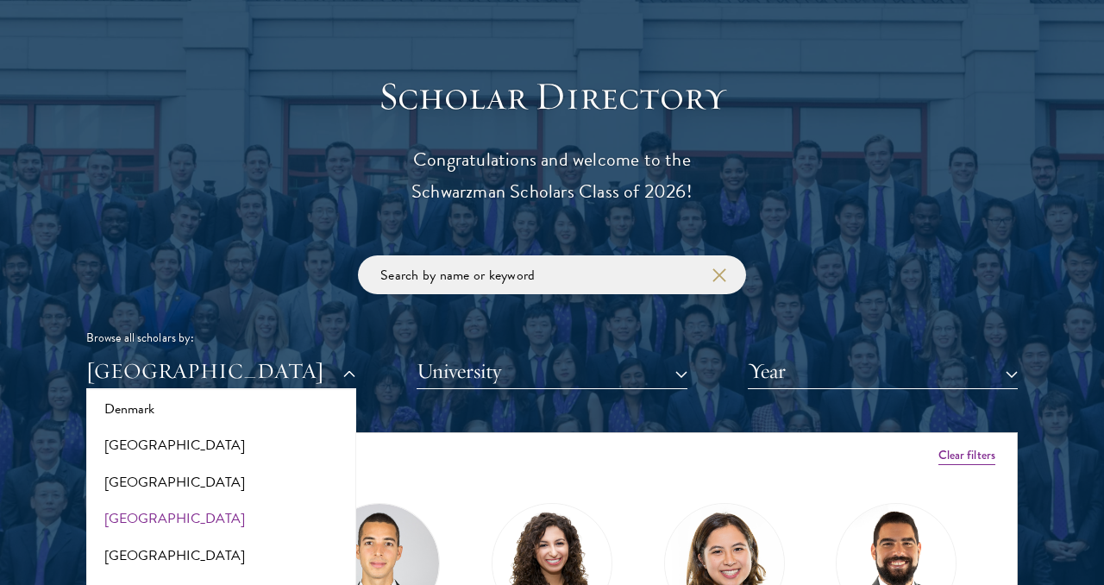
click at [934, 437] on div "Viewing all scholars - 6 results" at bounding box center [552, 457] width 930 height 48
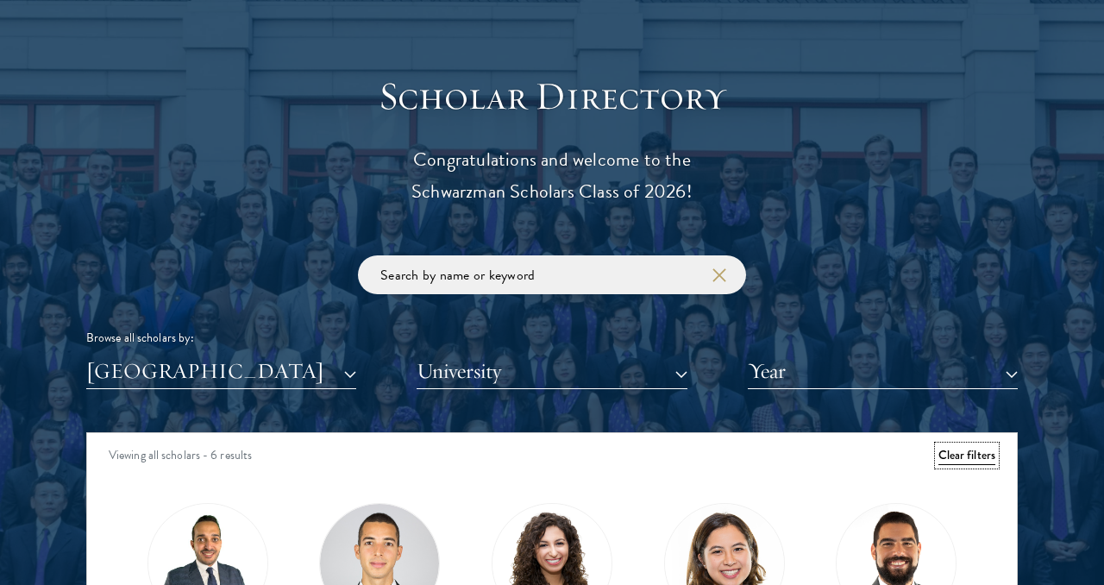
click at [949, 449] on button "Clear filters" at bounding box center [966, 455] width 57 height 19
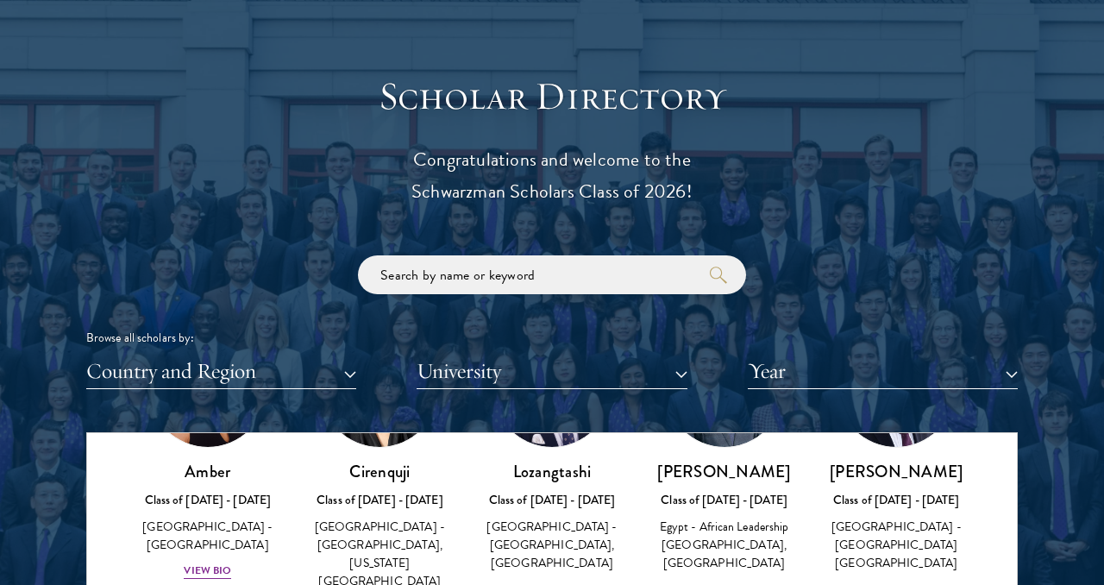
scroll to position [181, 0]
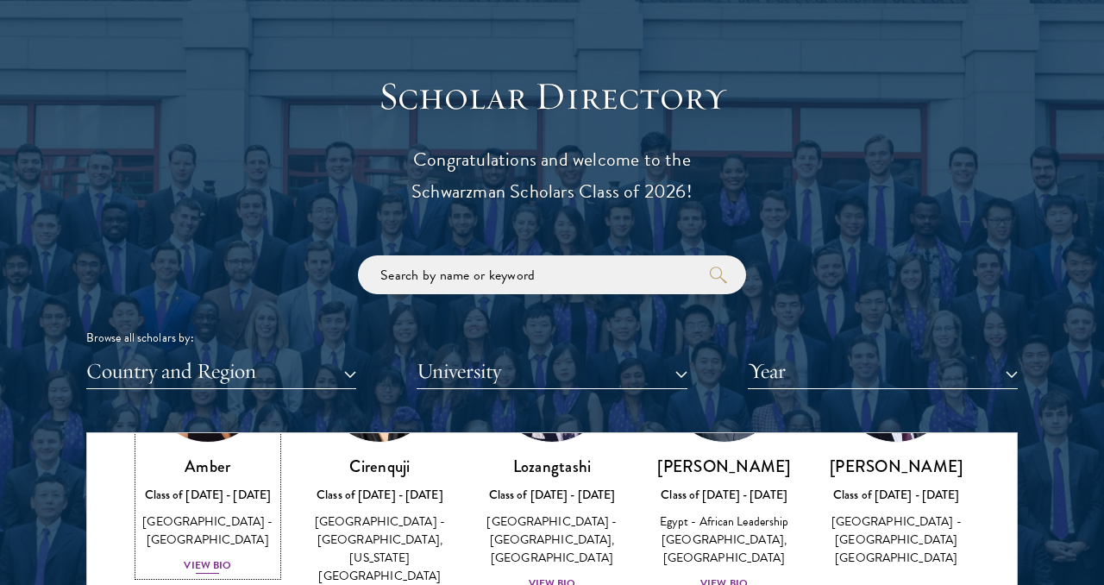
click at [228, 557] on div "View Bio" at bounding box center [207, 565] width 47 height 16
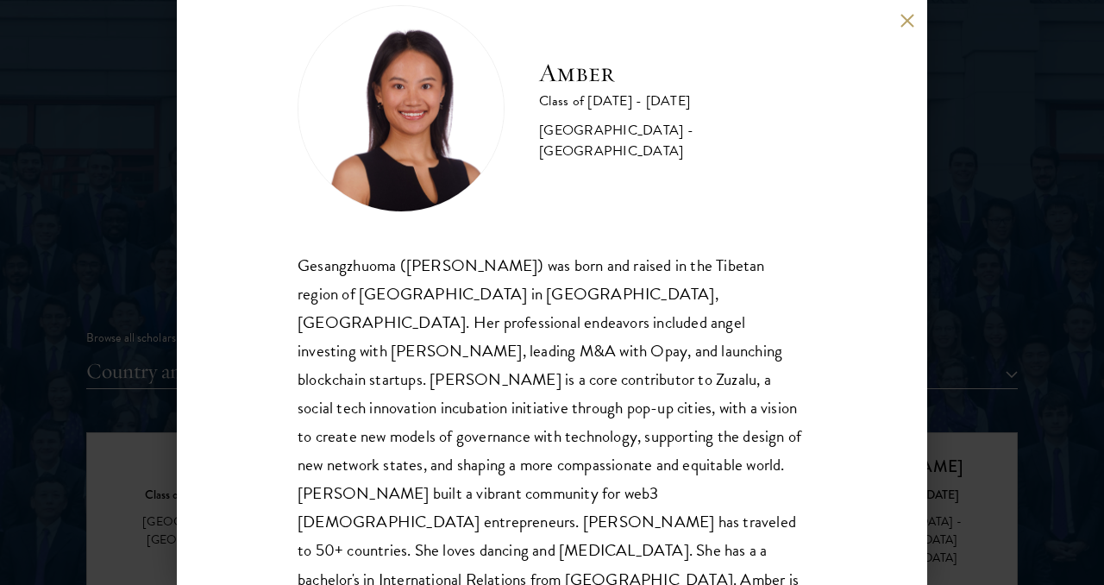
scroll to position [49, 0]
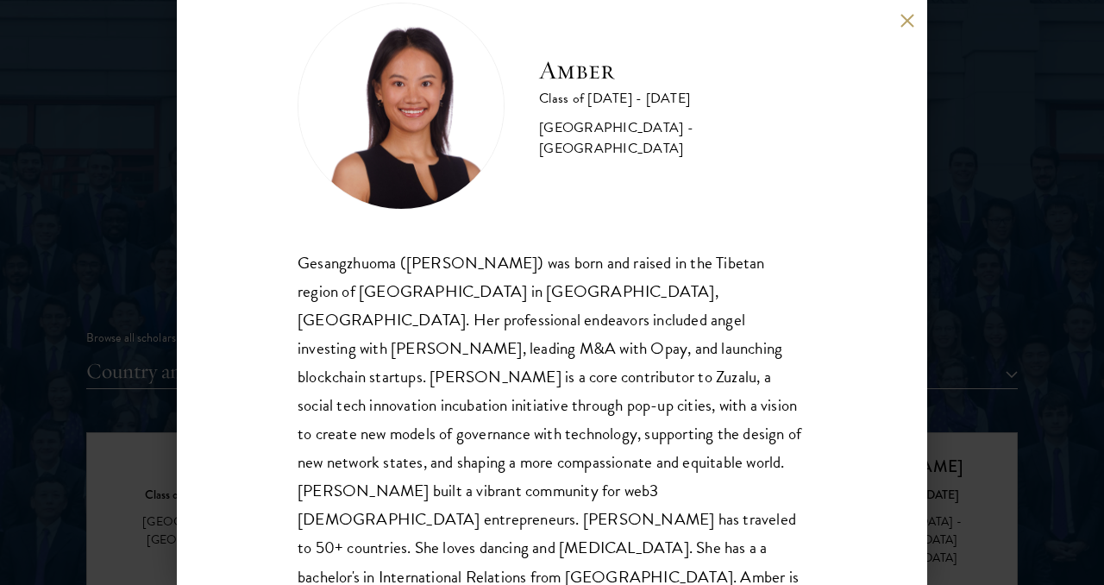
click at [977, 223] on div "Amber Class of 2025 - 2026 China - Peking University Gesangzhuoma (Amber) was b…" at bounding box center [552, 292] width 1104 height 585
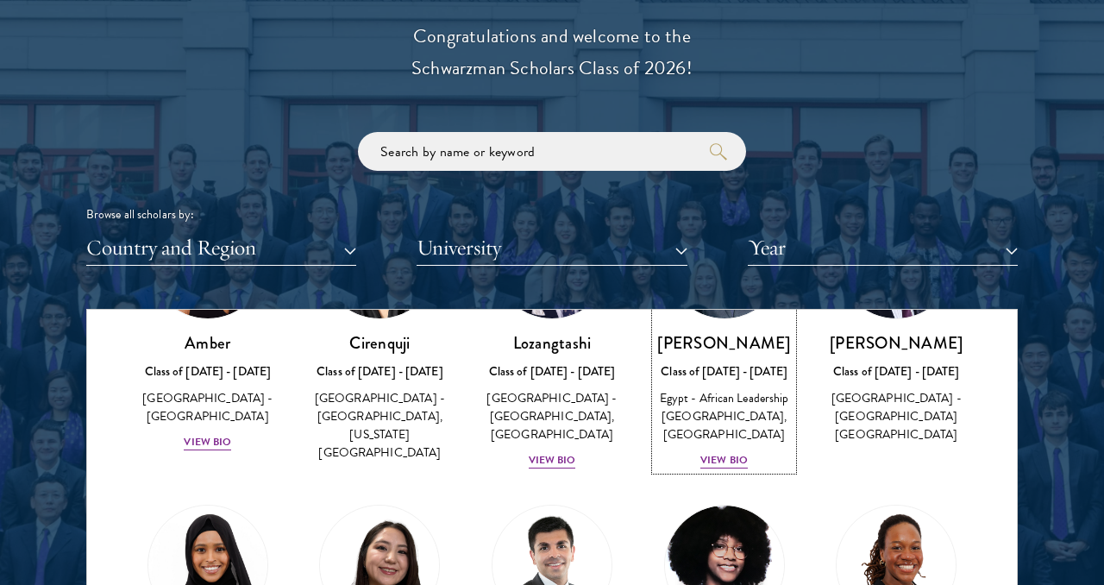
scroll to position [70, 0]
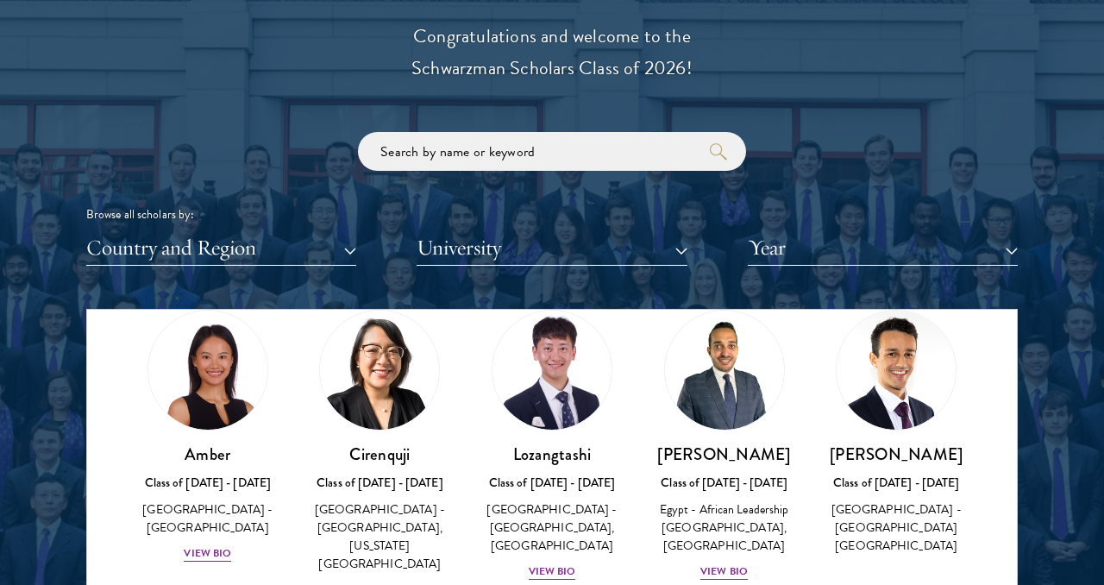
click at [905, 28] on div "Scholar Directory Congratulations and welcome to the Schwarzman Scholars Class …" at bounding box center [551, 387] width 931 height 877
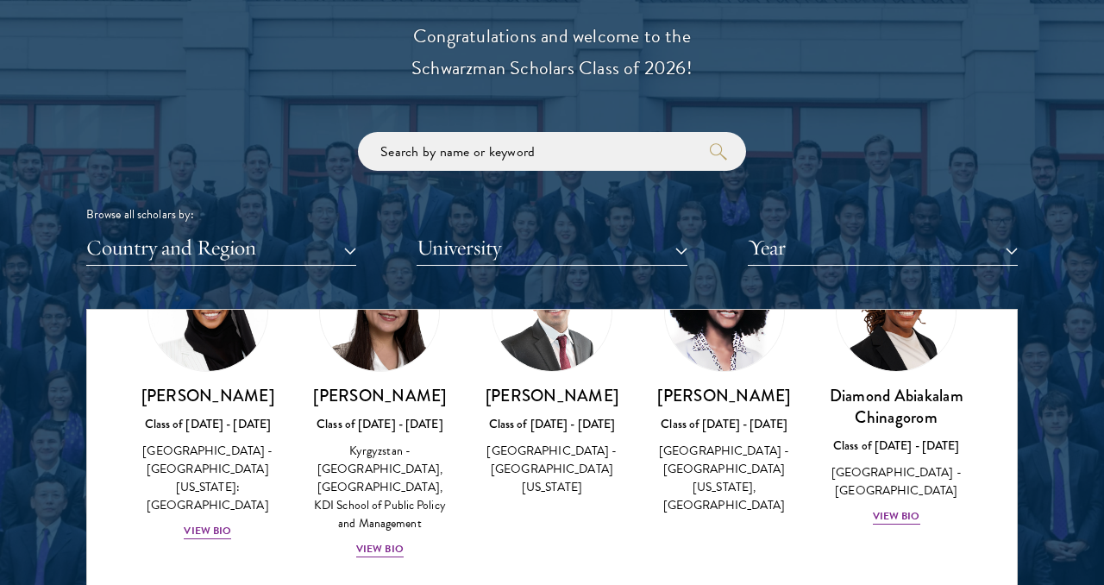
scroll to position [441, 0]
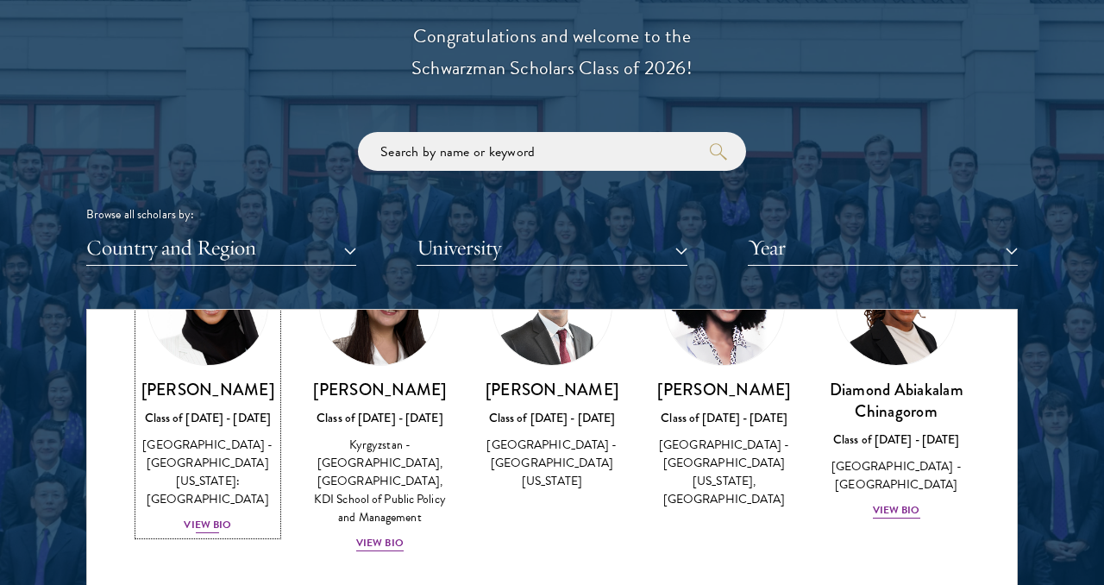
click at [210, 517] on div "View Bio" at bounding box center [207, 525] width 47 height 16
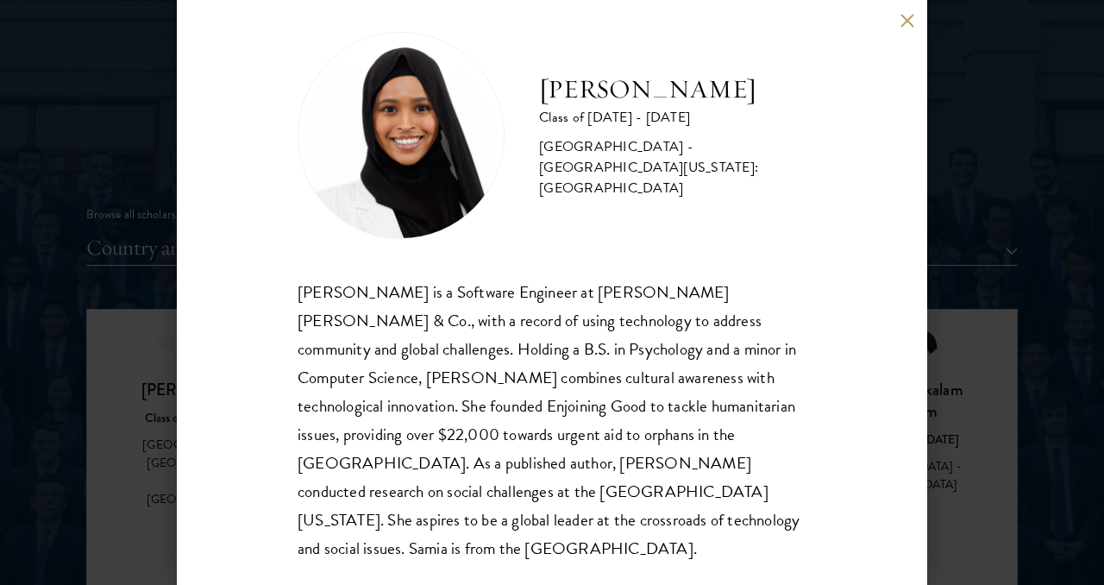
scroll to position [21, 0]
click at [191, 251] on div "Samia Abdi Class of 2025 - 2026 United States of America - University of Minnes…" at bounding box center [552, 292] width 750 height 585
click at [139, 231] on div "Samia Abdi Class of 2025 - 2026 United States of America - University of Minnes…" at bounding box center [552, 292] width 1104 height 585
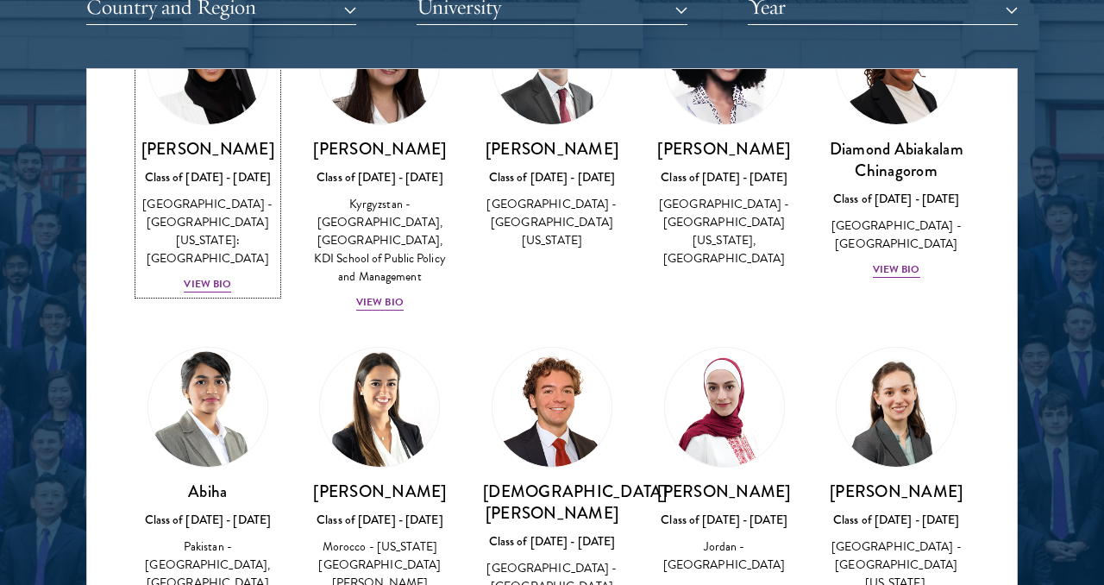
scroll to position [135, 0]
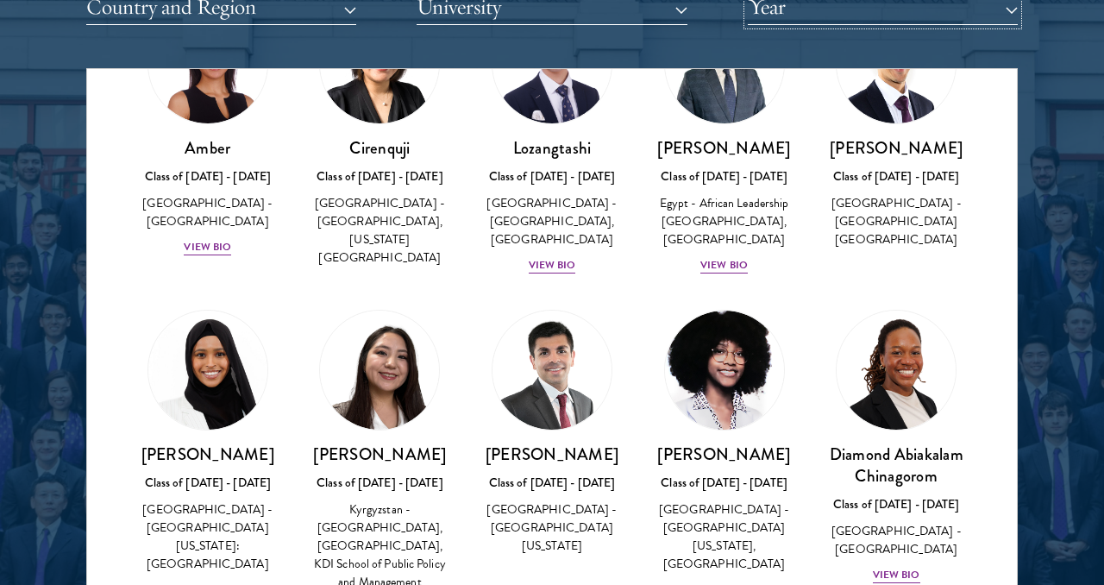
click at [905, 22] on button "Year" at bounding box center [883, 7] width 270 height 35
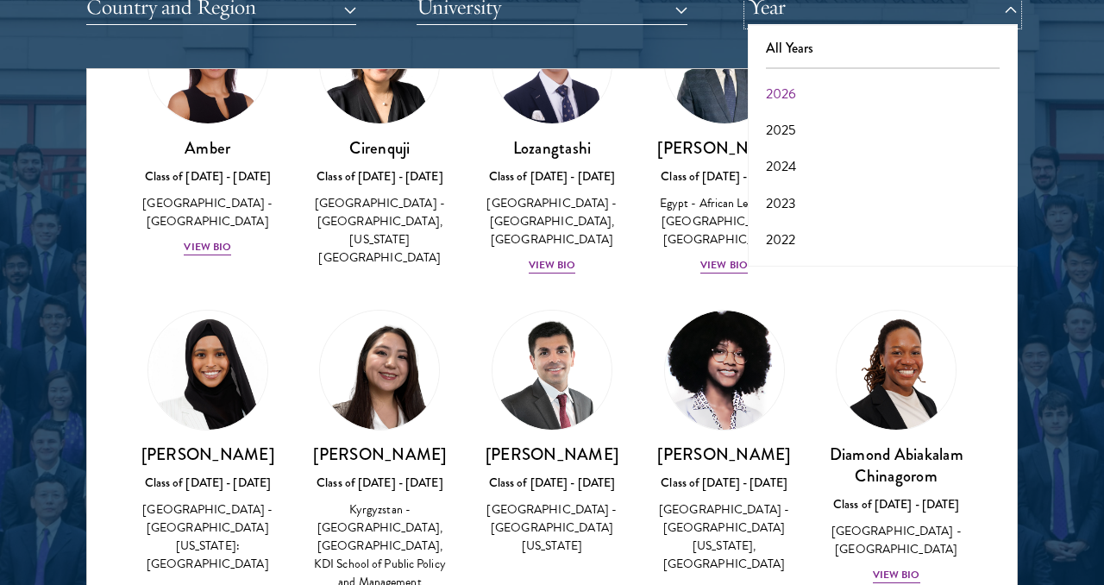
scroll to position [242, 0]
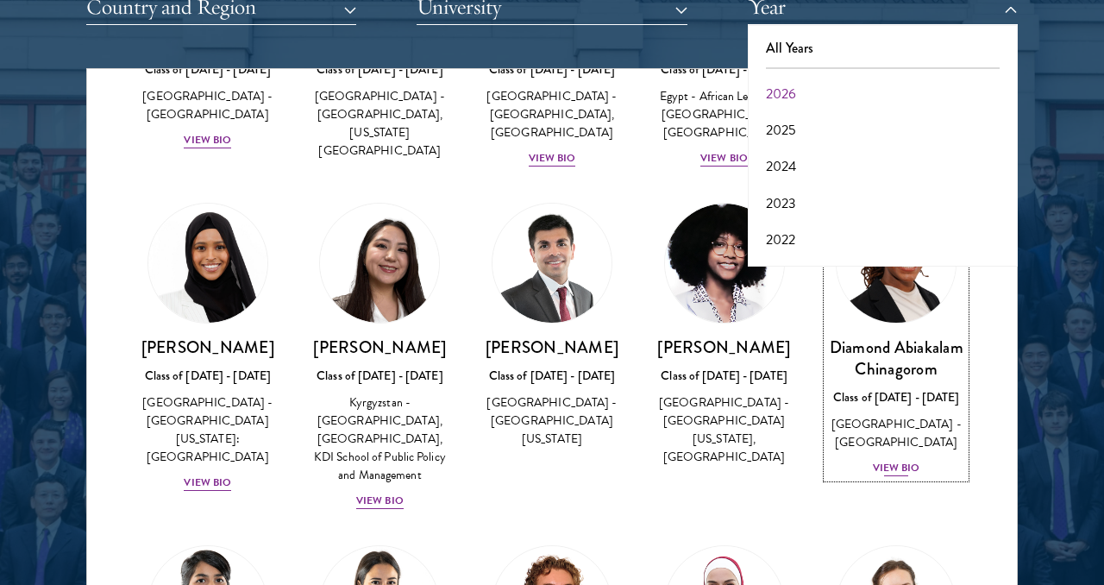
click at [899, 473] on div "View Bio" at bounding box center [896, 468] width 47 height 16
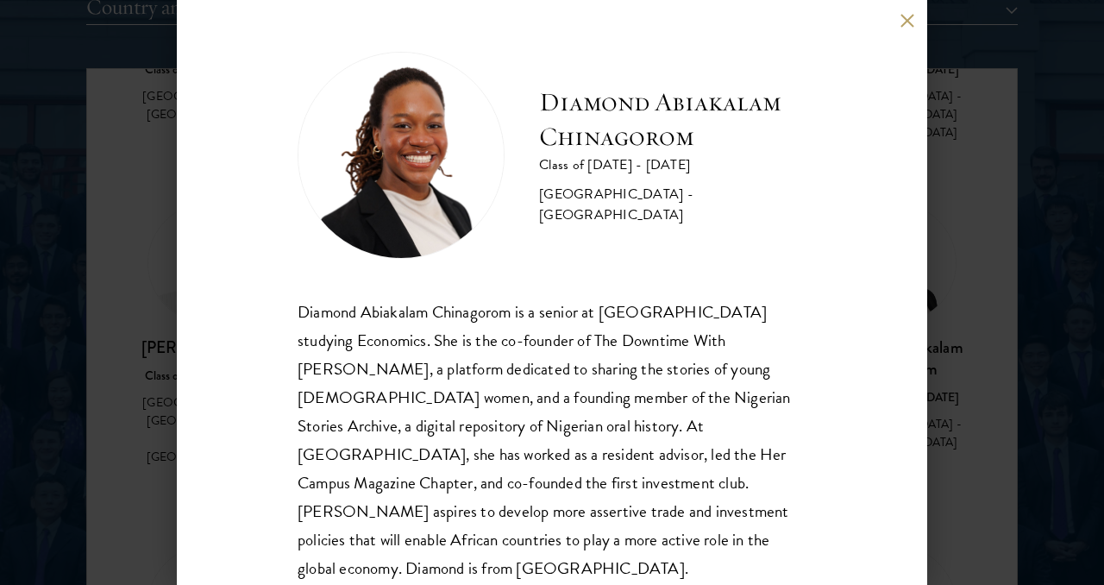
scroll to position [21, 0]
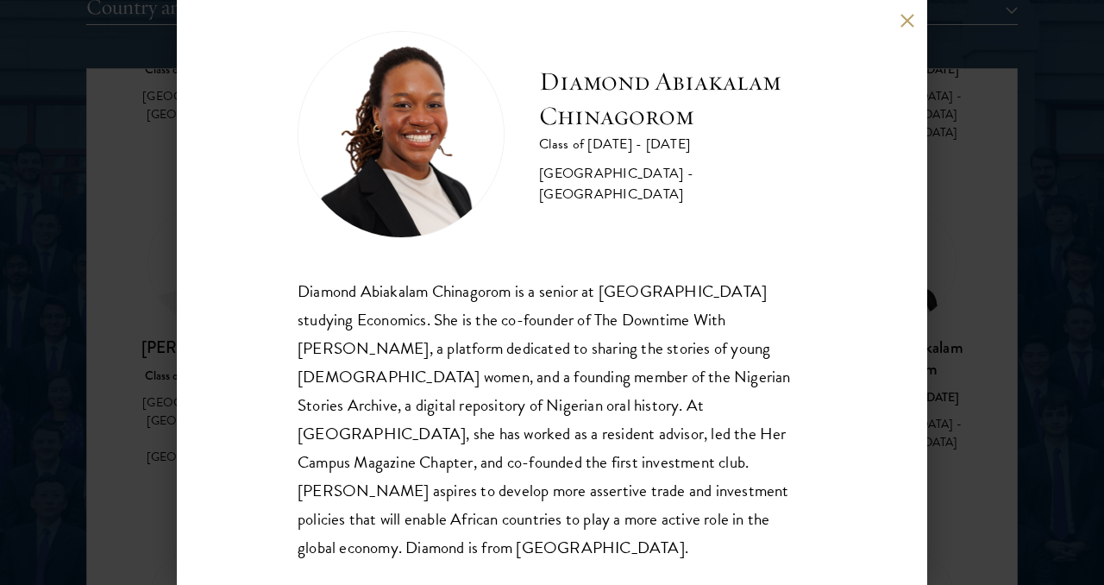
click at [90, 388] on div "Diamond Abiakalam Chinagorom Class of 2025 - 2026 Nigeria - Mount Holyoke Colle…" at bounding box center [552, 292] width 1104 height 585
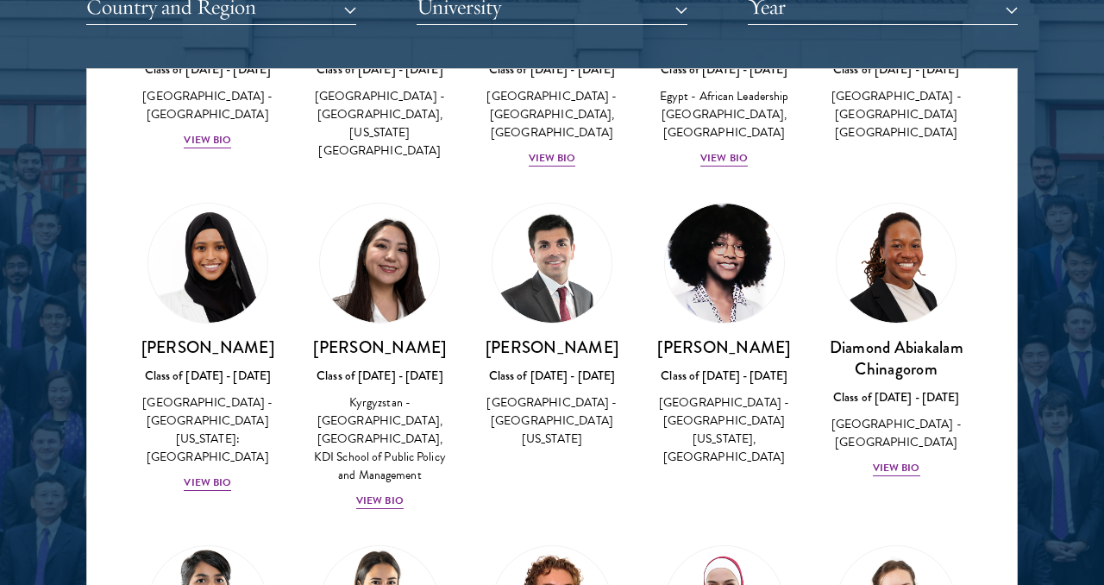
scroll to position [139, 0]
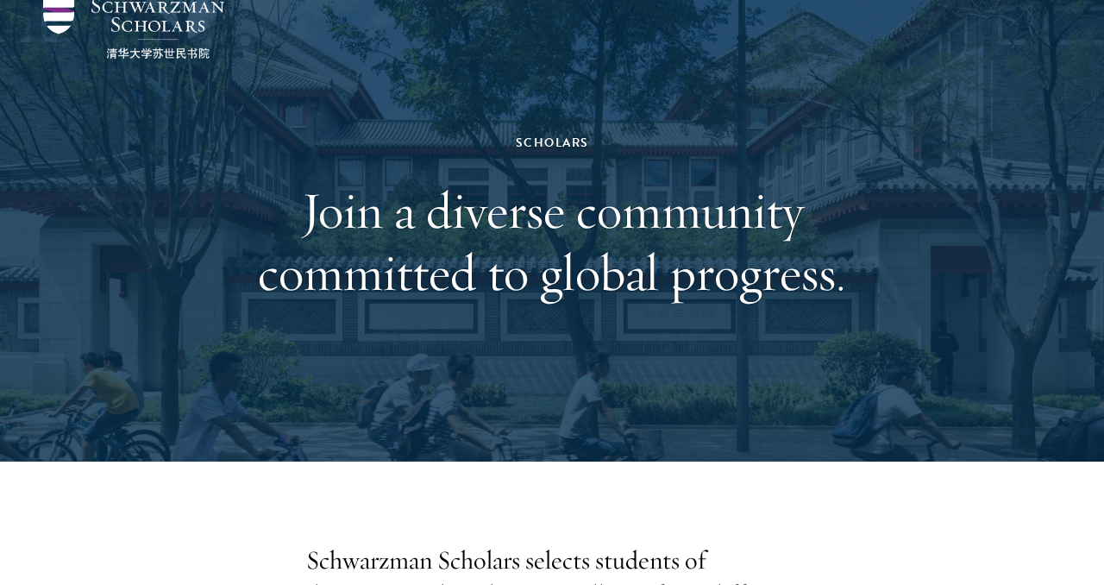
scroll to position [82, 0]
